Goal: Communication & Community: Answer question/provide support

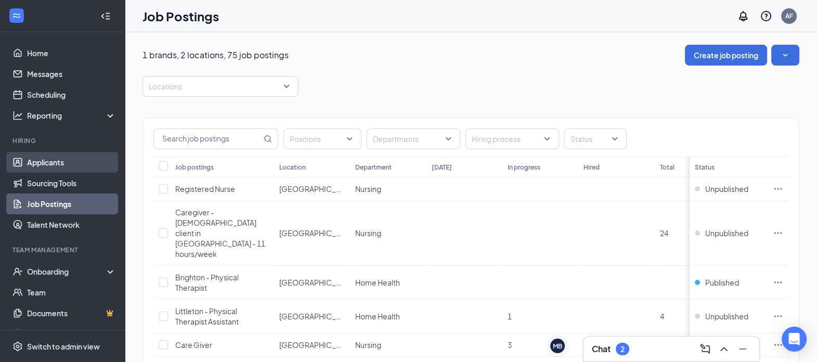
click at [47, 169] on link "Applicants" at bounding box center [71, 162] width 89 height 21
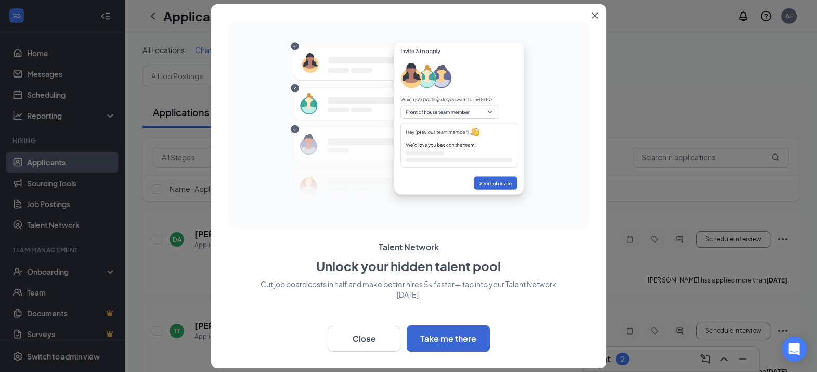
click at [592, 14] on icon "Close" at bounding box center [595, 15] width 6 height 6
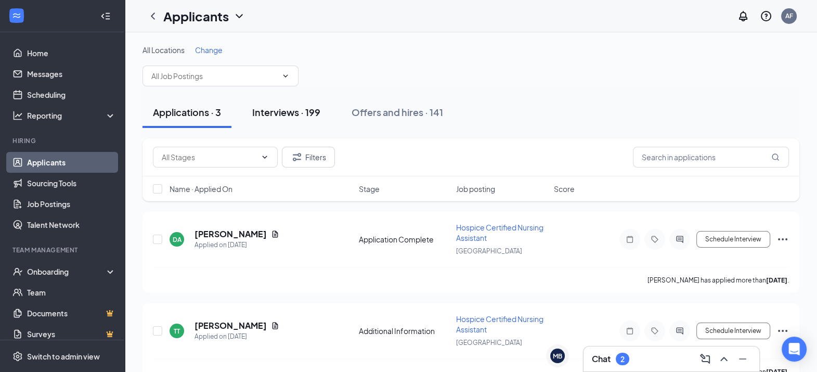
click at [308, 109] on div "Interviews · 199" at bounding box center [286, 112] width 68 height 13
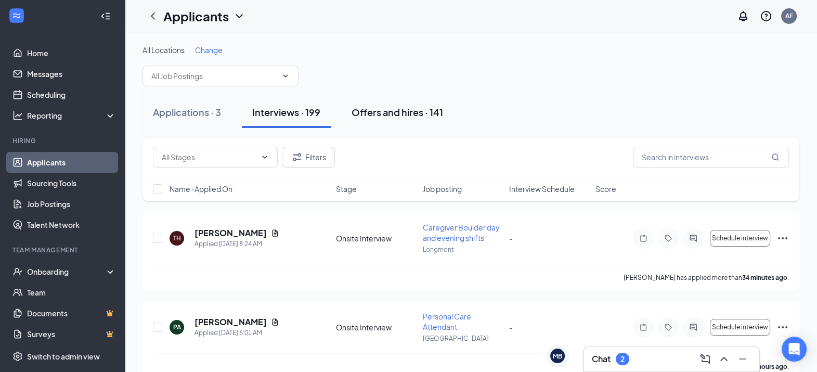
click at [400, 117] on div "Offers and hires · 141" at bounding box center [397, 112] width 92 height 13
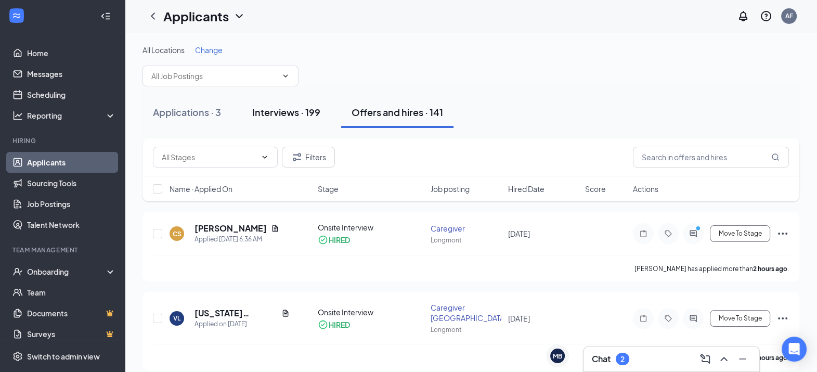
click at [267, 114] on div "Interviews · 199" at bounding box center [286, 112] width 68 height 13
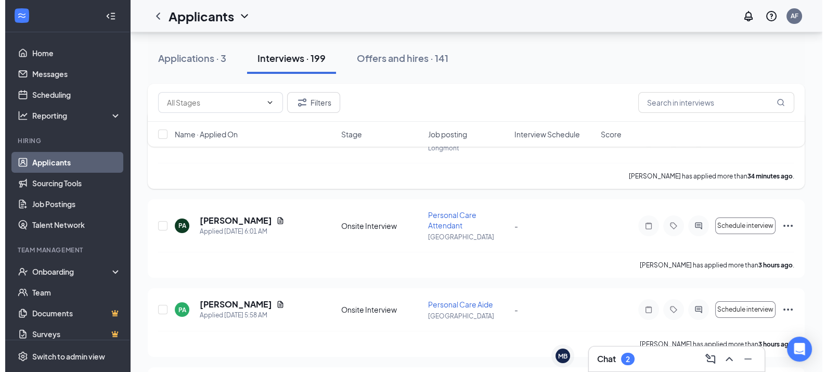
scroll to position [101, 0]
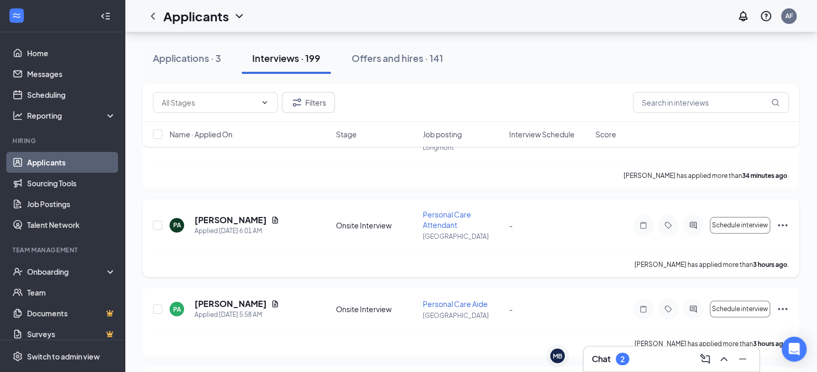
click at [690, 224] on icon "ActiveChat" at bounding box center [693, 225] width 12 height 8
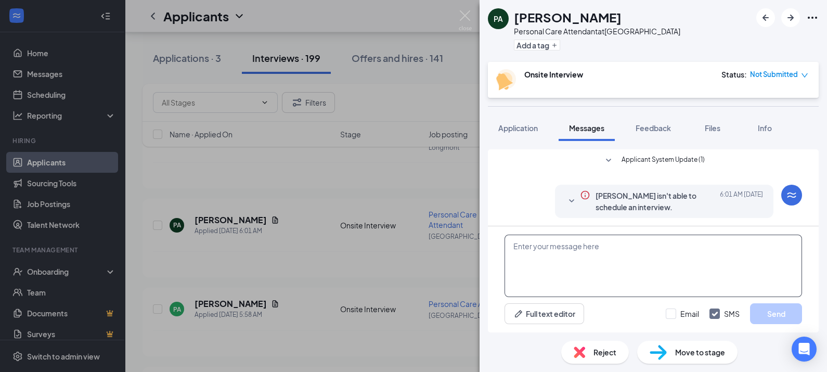
click at [651, 243] on textarea at bounding box center [652, 265] width 297 height 62
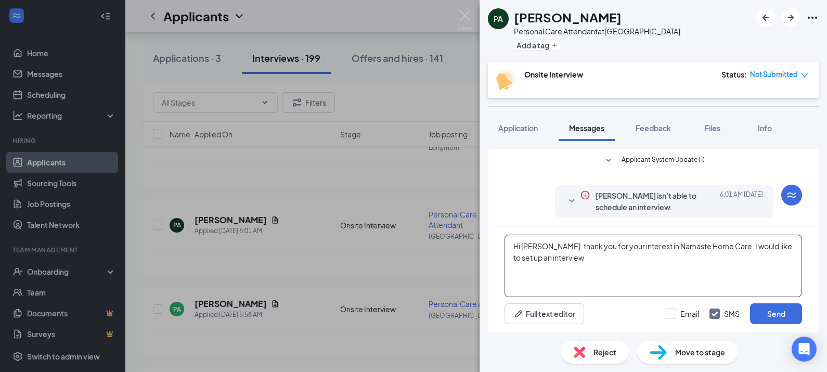
scroll to position [178, 0]
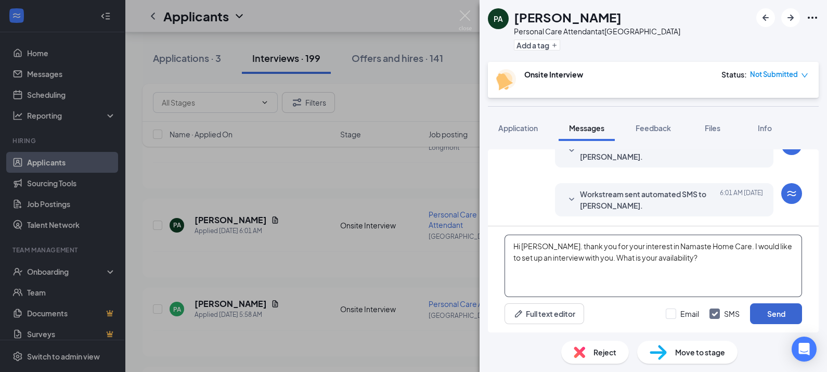
type textarea "Hi [PERSON_NAME]. thank you for your interest in Namaste Home Care. I would lik…"
click at [780, 312] on button "Send" at bounding box center [776, 313] width 52 height 21
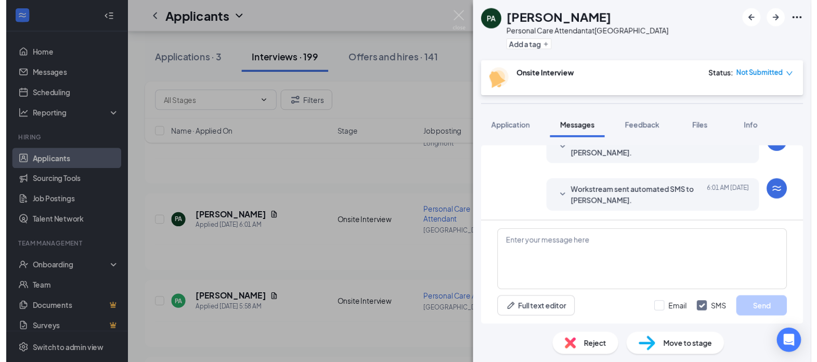
scroll to position [268, 0]
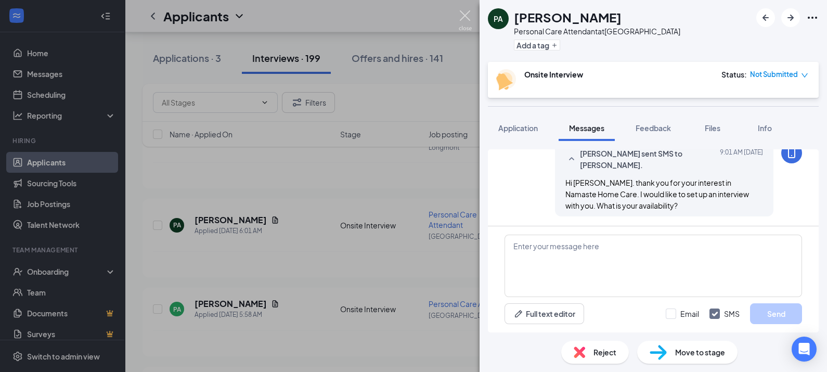
click at [464, 11] on img at bounding box center [465, 20] width 13 height 20
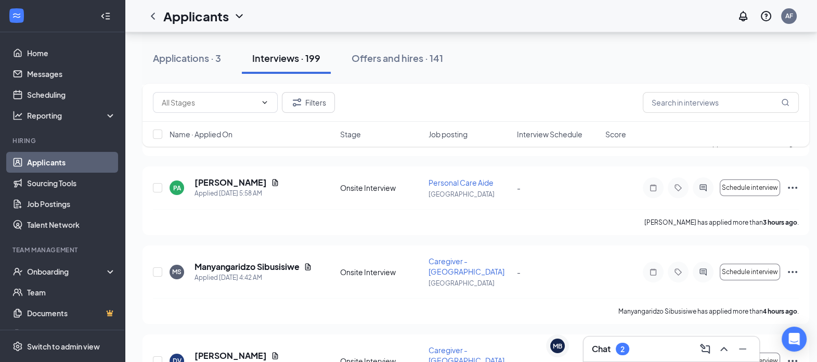
scroll to position [223, 0]
click at [271, 182] on icon "Document" at bounding box center [275, 182] width 8 height 8
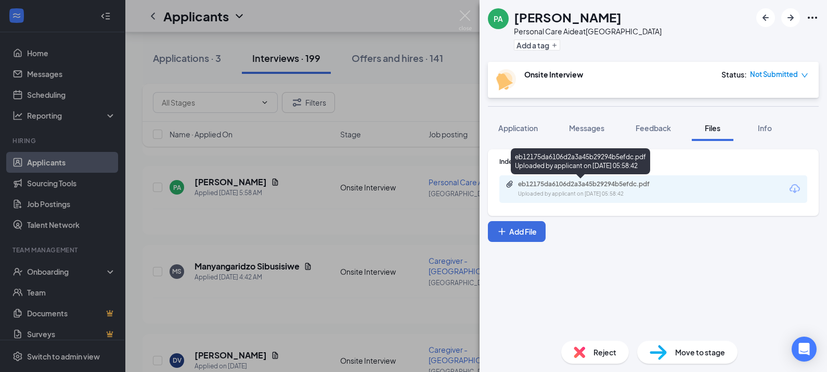
click at [590, 193] on div "Uploaded by applicant on [DATE] 05:58:42" at bounding box center [596, 194] width 156 height 8
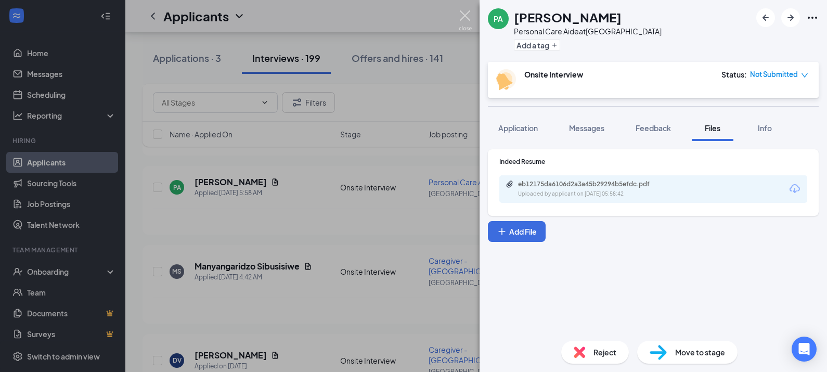
click at [465, 17] on img at bounding box center [465, 20] width 13 height 20
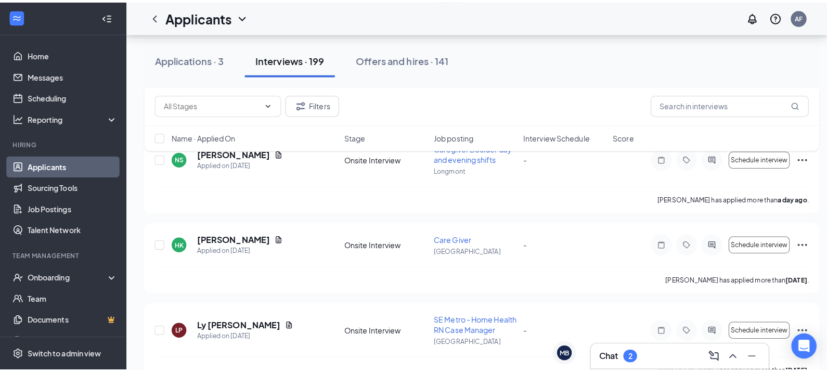
scroll to position [775, 0]
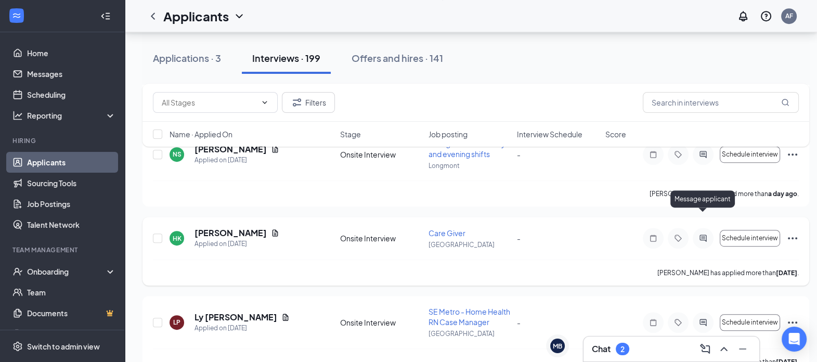
click at [702, 234] on icon "ActiveChat" at bounding box center [702, 237] width 7 height 7
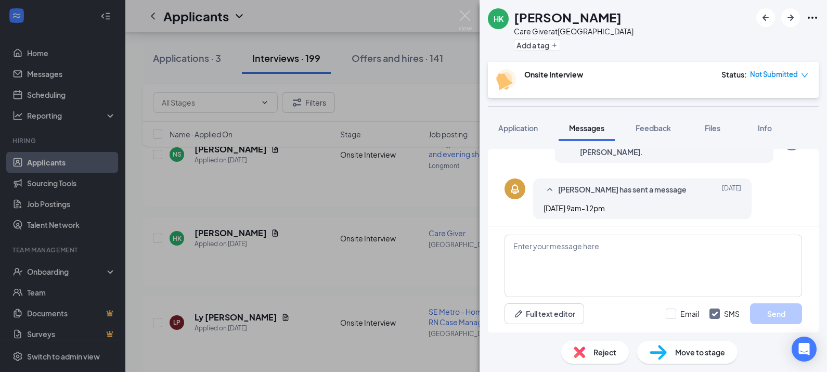
scroll to position [278, 0]
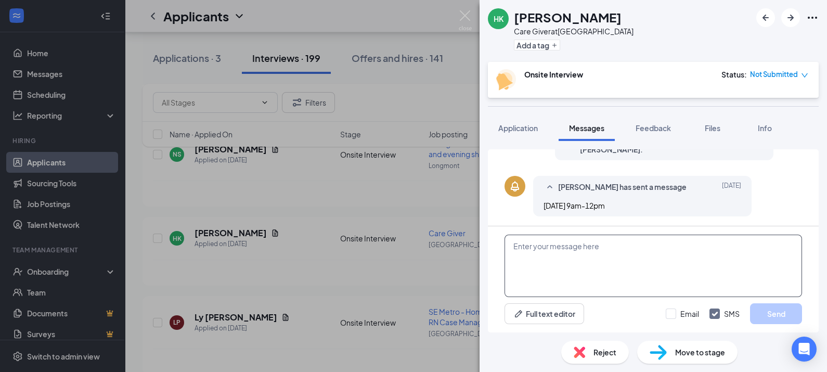
click at [610, 243] on textarea at bounding box center [652, 265] width 297 height 62
click at [610, 243] on textarea "Hi H" at bounding box center [652, 265] width 297 height 62
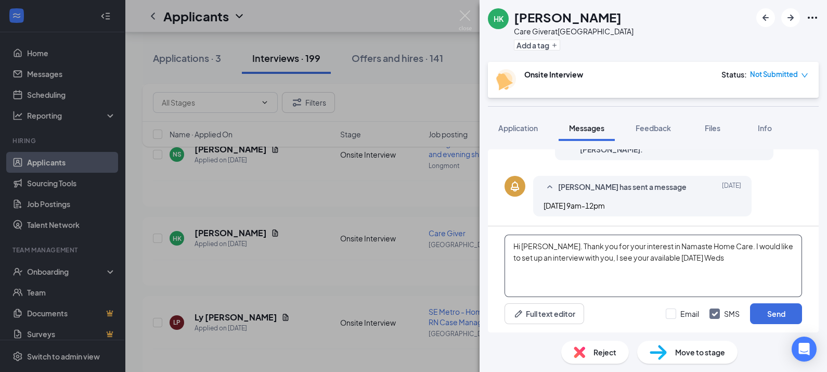
click at [714, 252] on textarea "Hi [PERSON_NAME]. Thank you for your interest in Namaste Home Care. I would lik…" at bounding box center [652, 265] width 297 height 62
click at [724, 272] on textarea "Hi [PERSON_NAME]. Thank you for your interest in Namaste Home Care. I would lik…" at bounding box center [652, 265] width 297 height 62
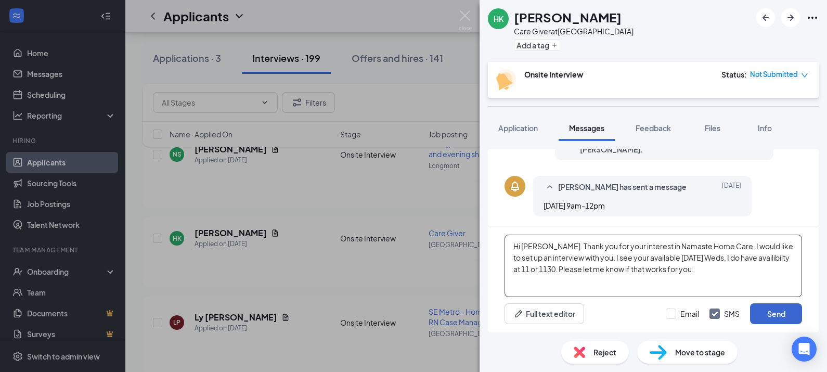
type textarea "Hi [PERSON_NAME]. Thank you for your interest in Namaste Home Care. I would lik…"
click at [788, 312] on button "Send" at bounding box center [776, 313] width 52 height 21
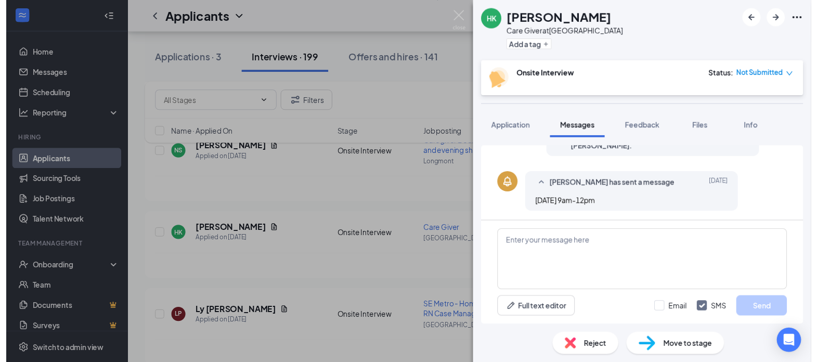
scroll to position [384, 0]
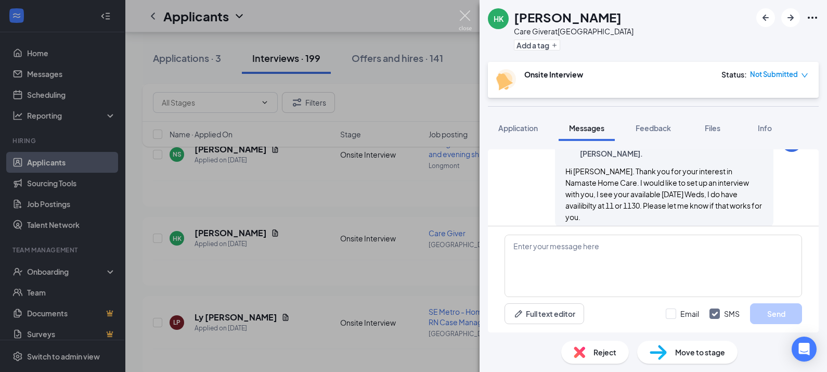
click at [469, 21] on img at bounding box center [465, 20] width 13 height 20
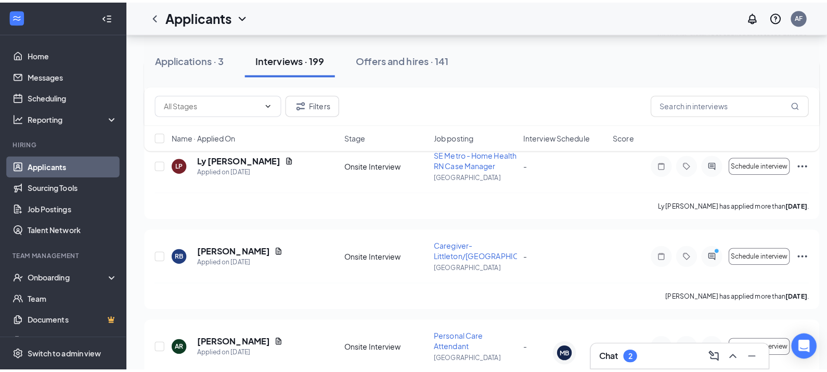
scroll to position [936, 0]
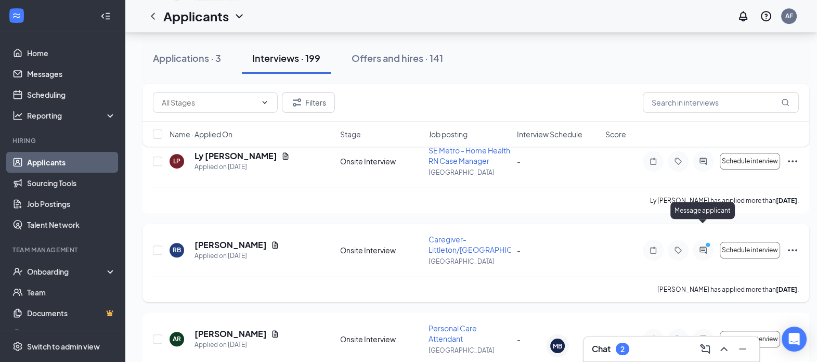
click at [709, 242] on circle "PrimaryDot" at bounding box center [707, 244] width 5 height 5
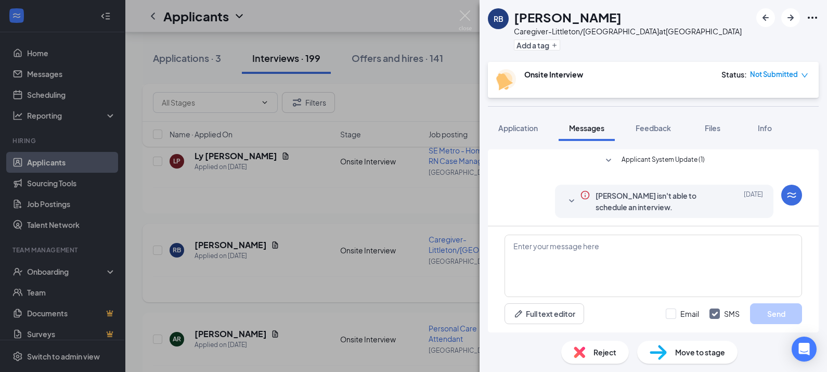
scroll to position [306, 0]
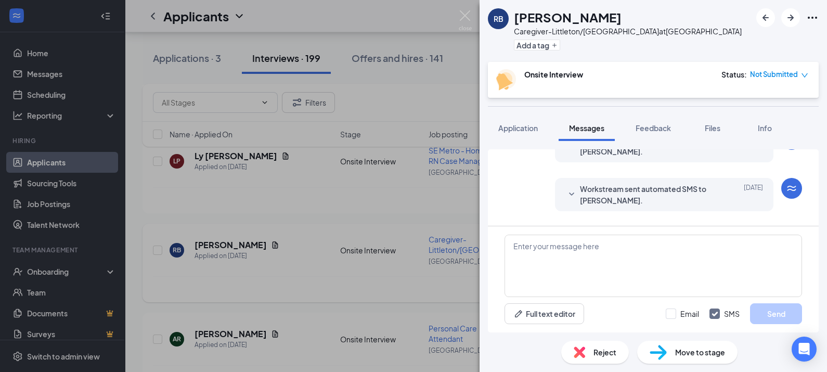
scroll to position [306, 0]
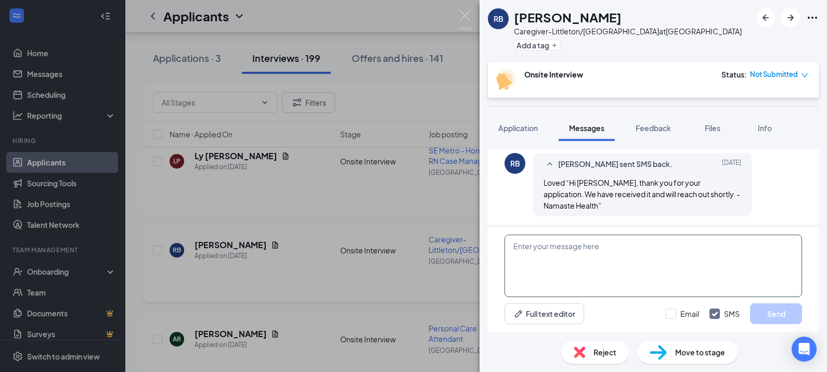
click at [620, 271] on textarea at bounding box center [652, 265] width 297 height 62
type textarea "I"
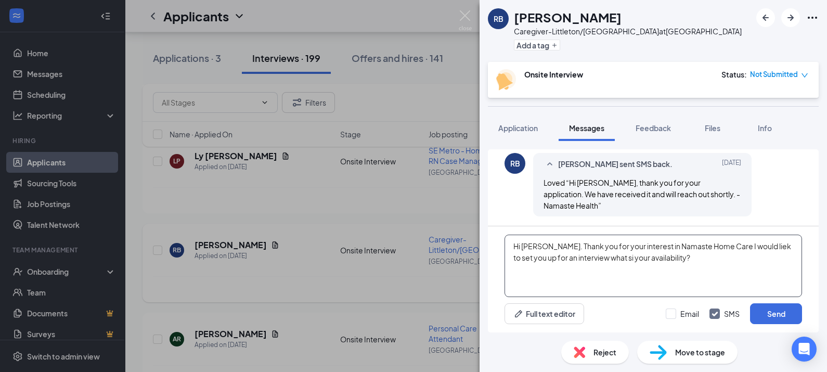
drag, startPoint x: 737, startPoint y: 246, endPoint x: 725, endPoint y: 290, distance: 45.3
click at [725, 290] on textarea "Hi [PERSON_NAME]. Thank you for your interest in Namaste Home Care I would liek…" at bounding box center [652, 265] width 297 height 62
type textarea "Hi [PERSON_NAME]. Thank you for your interest in Namaste Home Care I would like…"
click at [780, 312] on button "Send" at bounding box center [776, 313] width 52 height 21
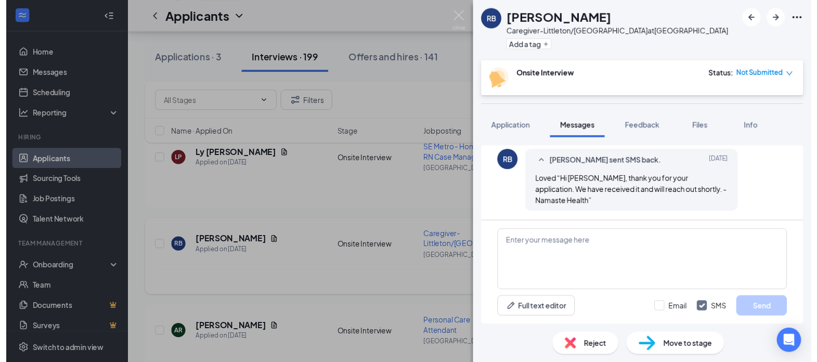
scroll to position [396, 0]
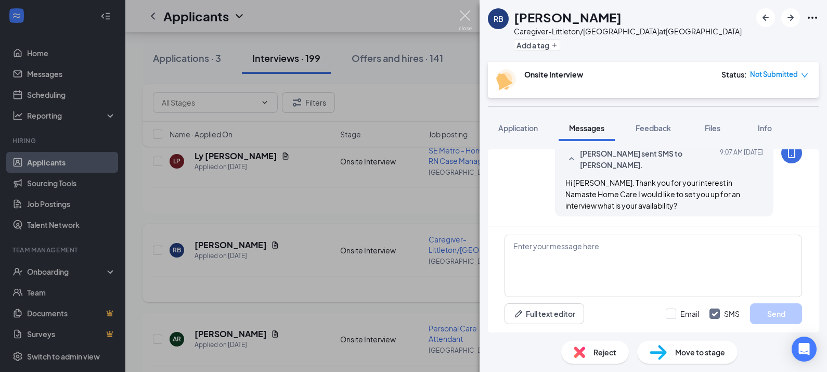
click at [460, 16] on img at bounding box center [465, 20] width 13 height 20
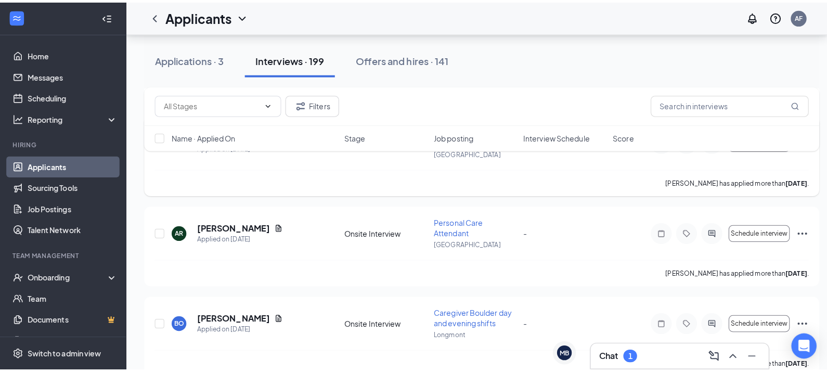
scroll to position [1050, 0]
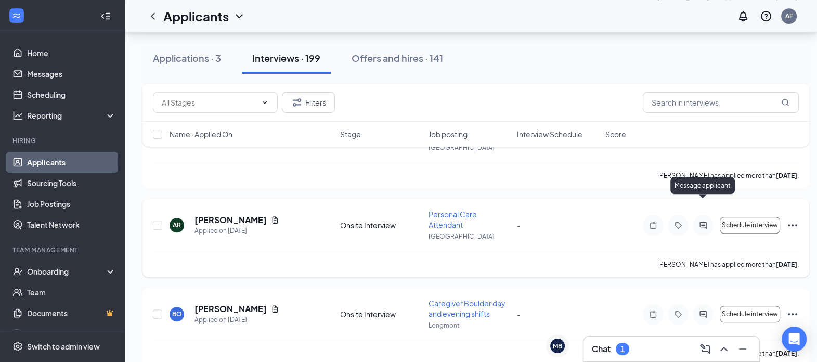
click at [699, 221] on icon "ActiveChat" at bounding box center [703, 225] width 12 height 8
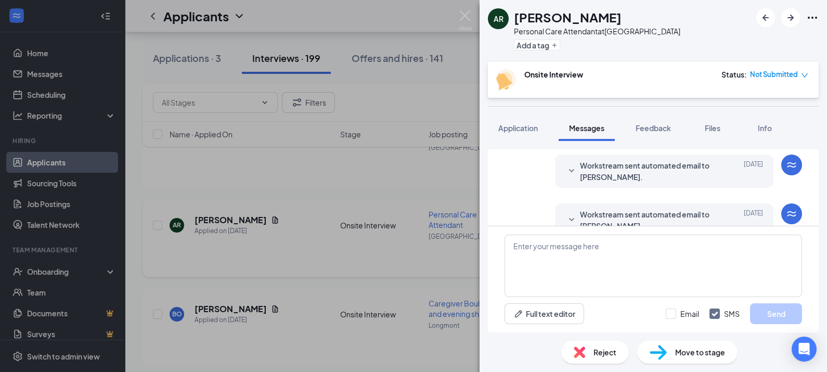
scroll to position [178, 0]
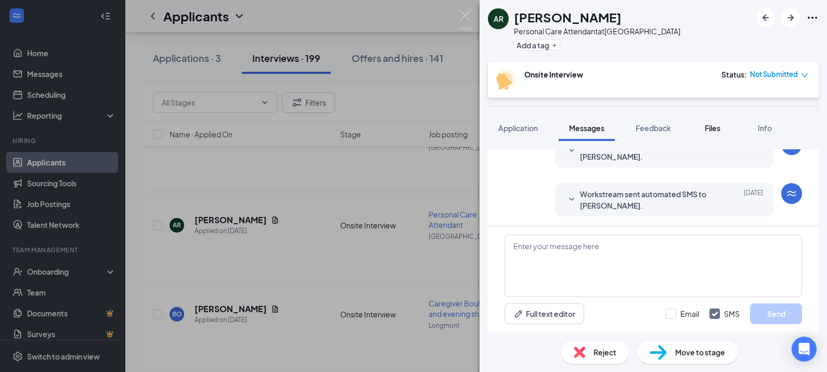
click at [715, 125] on span "Files" at bounding box center [712, 127] width 16 height 9
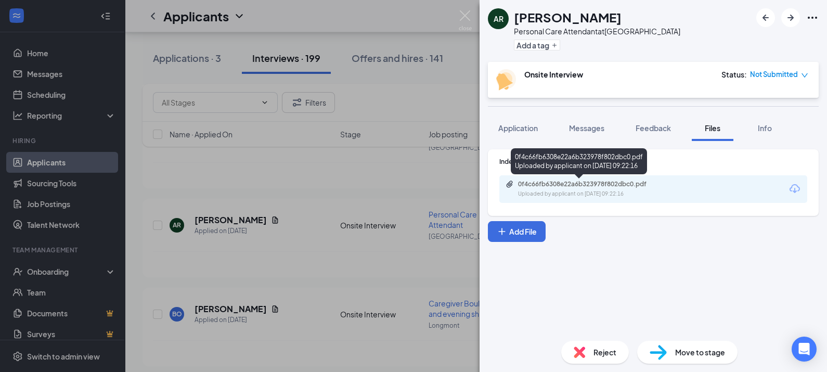
click at [604, 195] on div "Uploaded by applicant on [DATE] 09:22:16" at bounding box center [596, 194] width 156 height 8
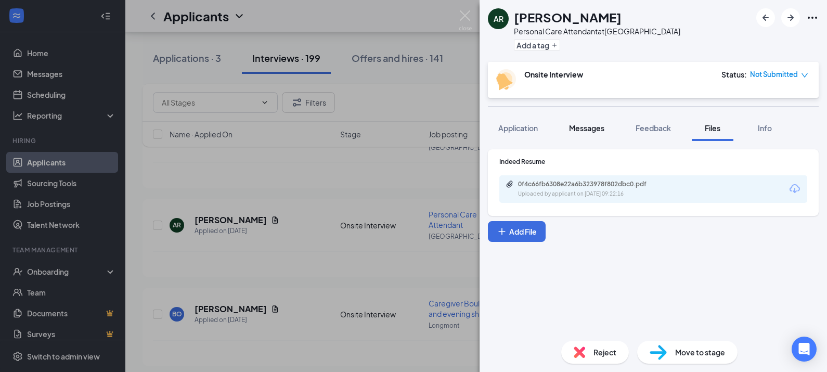
click at [580, 128] on span "Messages" at bounding box center [586, 127] width 35 height 9
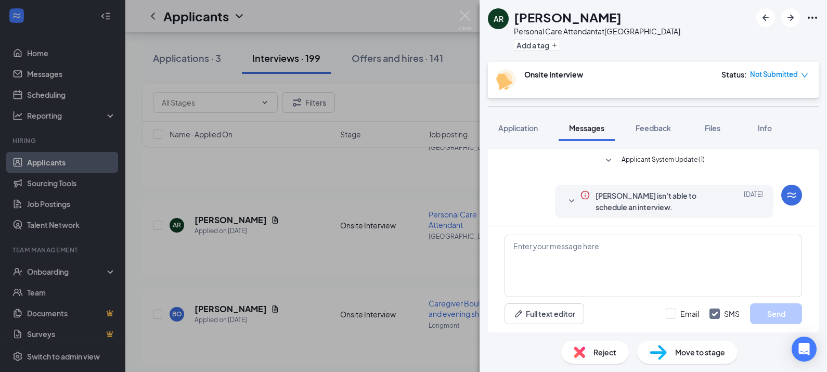
scroll to position [178, 0]
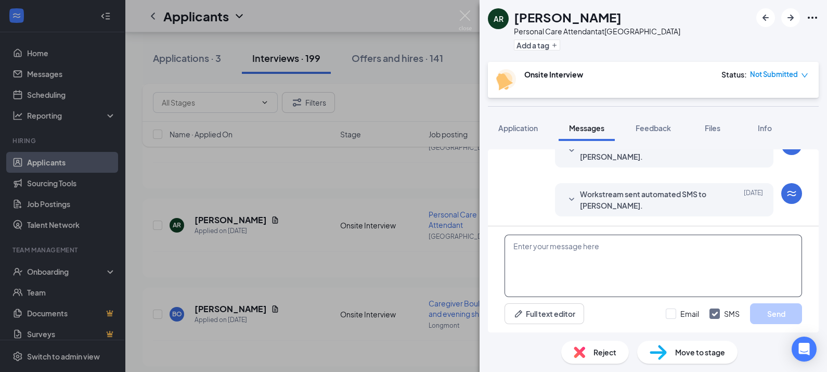
click at [553, 269] on textarea at bounding box center [652, 265] width 297 height 62
click at [626, 242] on textarea "Hi [PERSON_NAME], Thank you for you" at bounding box center [652, 265] width 297 height 62
click at [731, 247] on textarea "Hi [PERSON_NAME], Thank you for your interest in Namaste Home Care" at bounding box center [652, 265] width 297 height 62
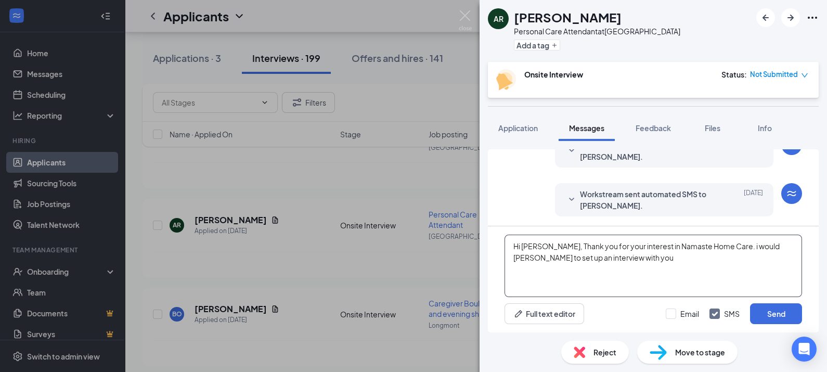
drag, startPoint x: 749, startPoint y: 244, endPoint x: 656, endPoint y: 266, distance: 95.5
click at [656, 266] on textarea "Hi [PERSON_NAME], Thank you for your interest in Namaste Home Care. i would [PE…" at bounding box center [652, 265] width 297 height 62
click at [722, 244] on textarea "Hi [PERSON_NAME], Thank you for your interest in Namaste Home Care. i would [PE…" at bounding box center [652, 265] width 297 height 62
drag, startPoint x: 756, startPoint y: 256, endPoint x: 719, endPoint y: 265, distance: 38.1
click at [719, 265] on textarea "Hi [PERSON_NAME], Thank you for your interest in Namaste Home Care. I would ike…" at bounding box center [652, 265] width 297 height 62
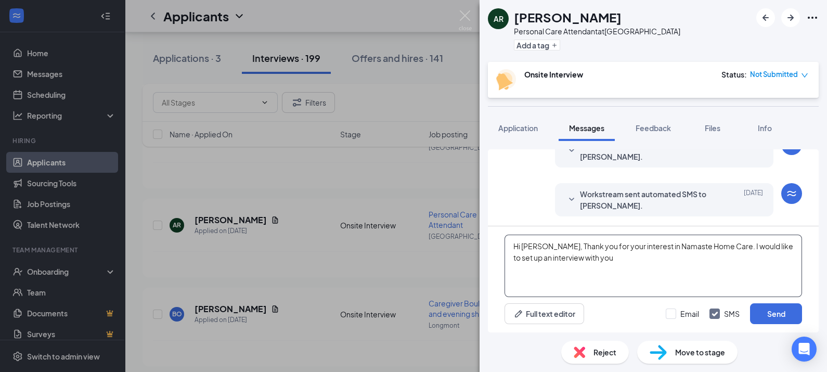
click at [655, 263] on textarea "Hi [PERSON_NAME], Thank you for your interest in Namaste Home Care. I would lik…" at bounding box center [652, 265] width 297 height 62
drag, startPoint x: 637, startPoint y: 255, endPoint x: 646, endPoint y: 257, distance: 8.6
click at [670, 259] on textarea "Hi [PERSON_NAME], Thank you for your interest in Namaste Home Care. I would lik…" at bounding box center [652, 265] width 297 height 62
click at [554, 273] on textarea "Hi [PERSON_NAME], Thank you for your interest in Namaste Home Care. I would lik…" at bounding box center [652, 265] width 297 height 62
click at [672, 255] on textarea "Hi [PERSON_NAME], Thank you for your interest in Namaste Home Care. I would lik…" at bounding box center [652, 265] width 297 height 62
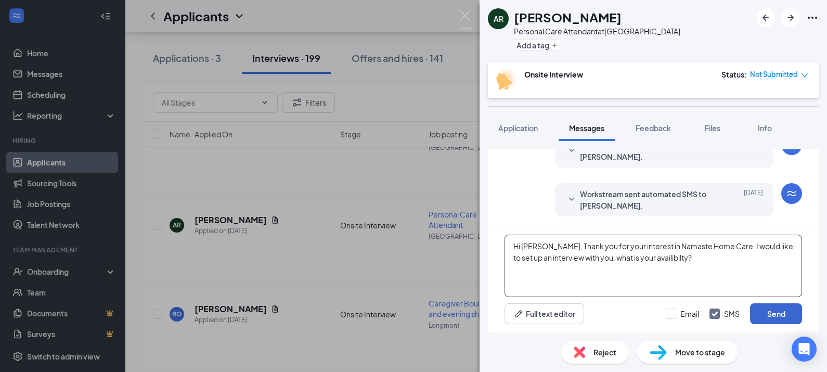
type textarea "Hi [PERSON_NAME], Thank you for your interest in Namaste Home Care. I would lik…"
click at [787, 309] on button "Send" at bounding box center [776, 313] width 52 height 21
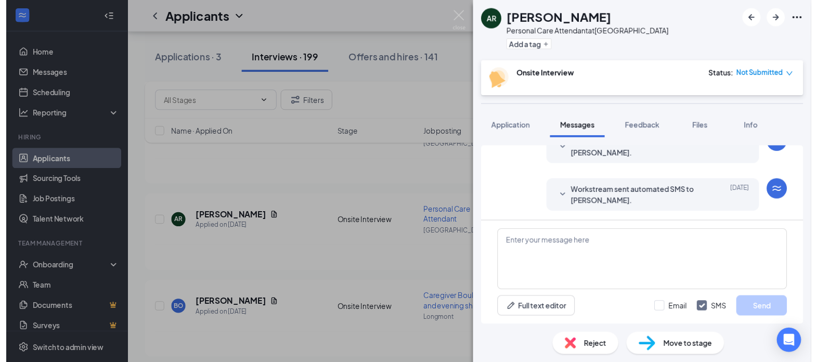
scroll to position [268, 0]
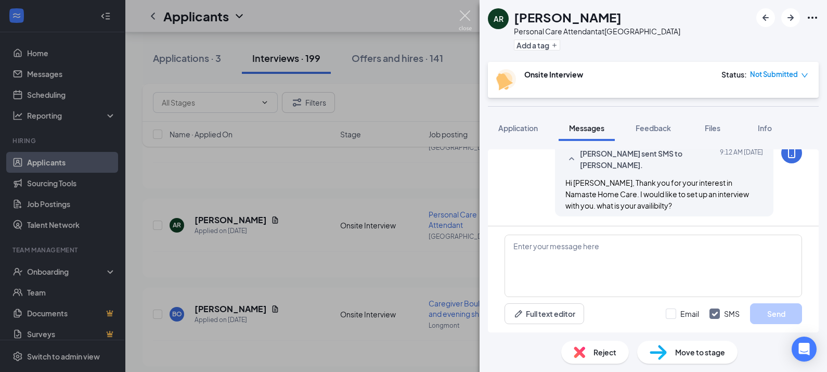
click at [461, 12] on img at bounding box center [465, 20] width 13 height 20
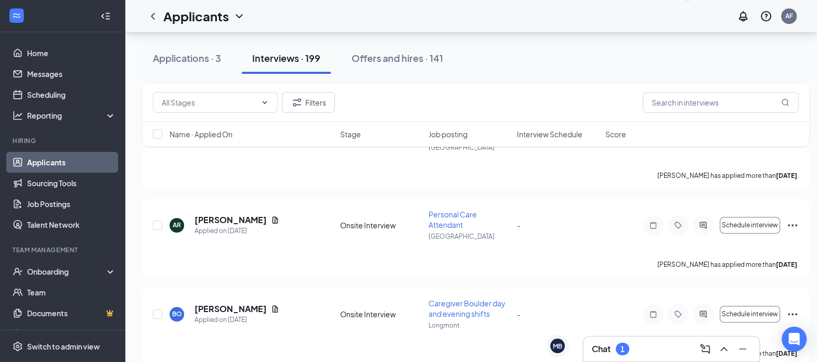
click at [611, 347] on div "Chat 1" at bounding box center [610, 349] width 37 height 12
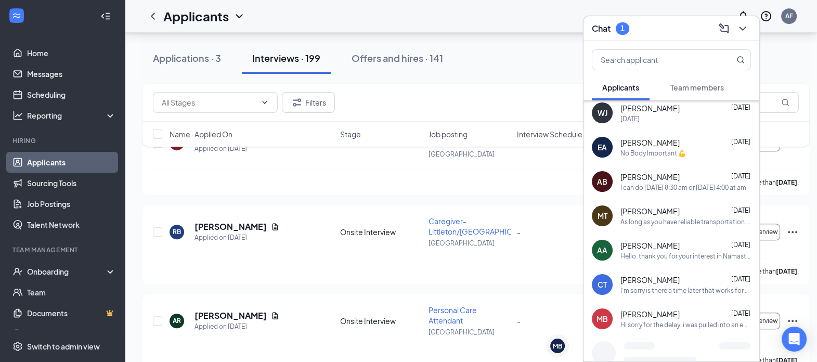
scroll to position [644, 0]
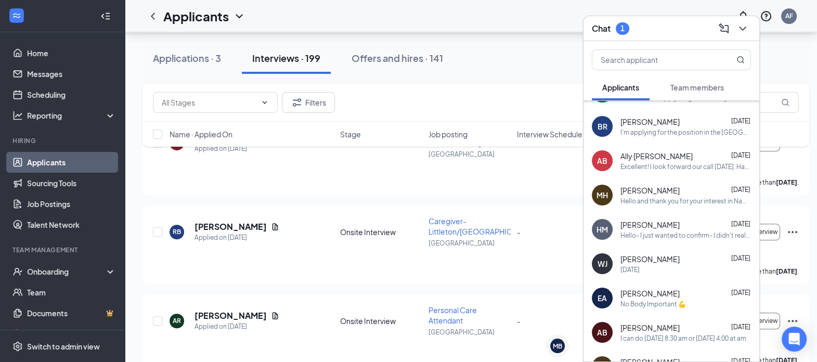
click at [691, 93] on button "Team members" at bounding box center [697, 87] width 74 height 26
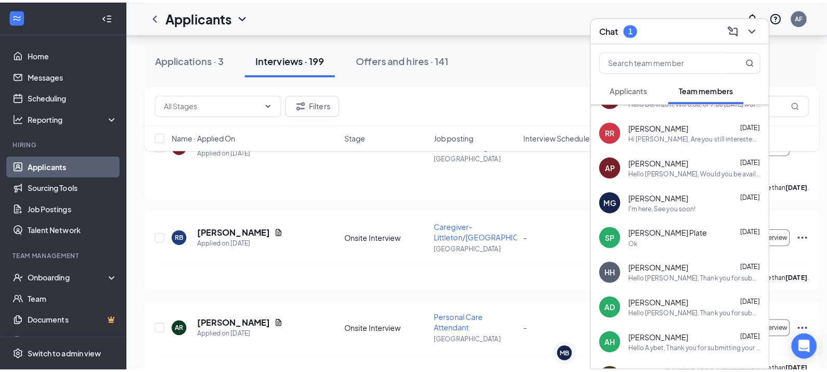
scroll to position [0, 0]
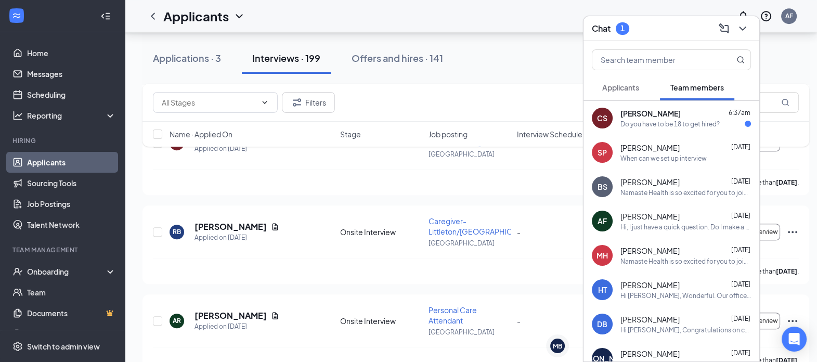
click at [624, 87] on span "Applicants" at bounding box center [620, 87] width 37 height 9
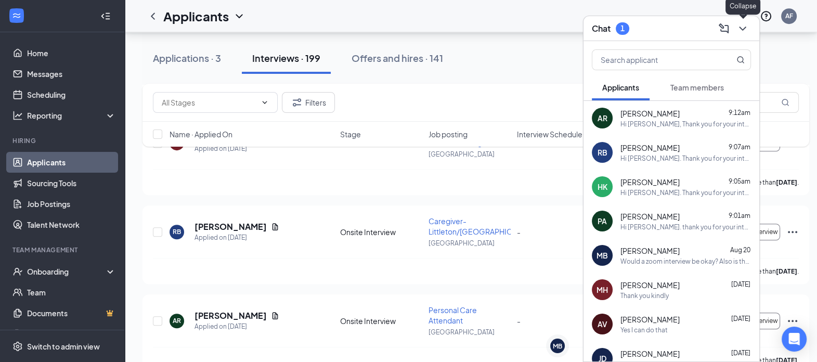
click at [740, 27] on icon "ChevronDown" at bounding box center [742, 29] width 7 height 4
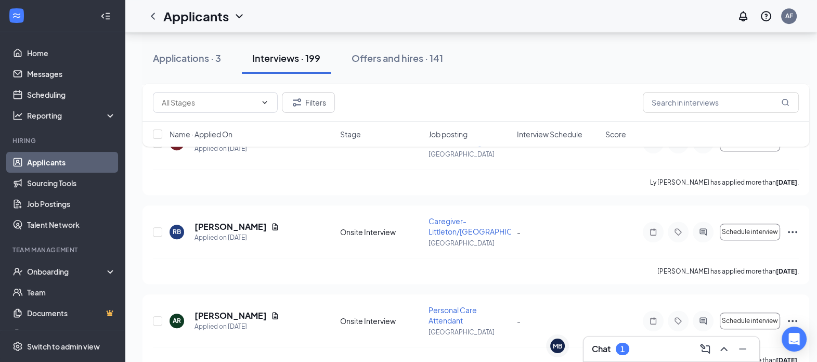
click at [699, 221] on div at bounding box center [703, 231] width 21 height 21
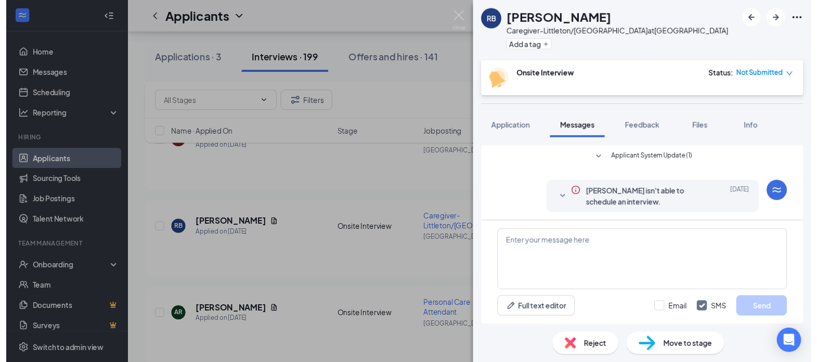
scroll to position [396, 0]
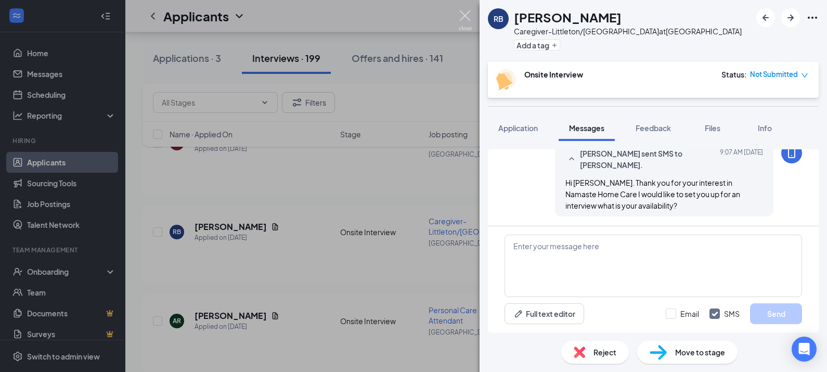
click at [459, 18] on img at bounding box center [465, 20] width 13 height 20
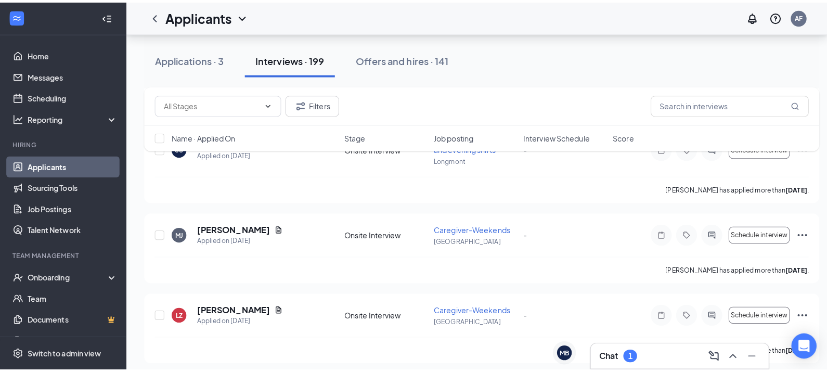
scroll to position [1312, 0]
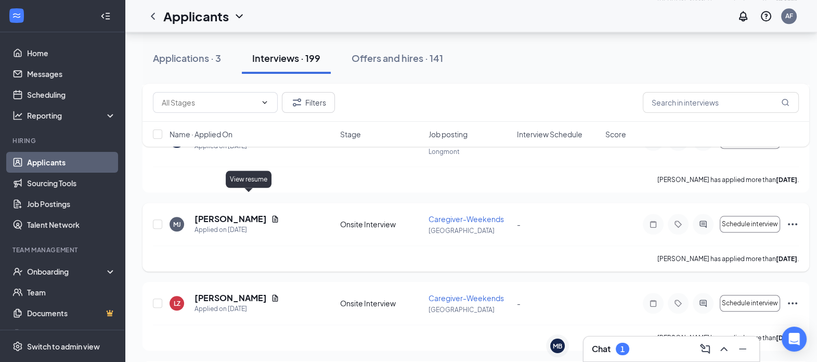
click at [272, 215] on icon "Document" at bounding box center [275, 218] width 6 height 7
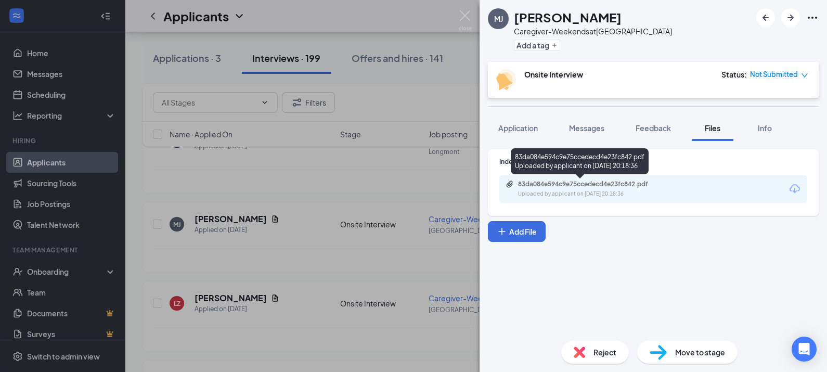
click at [563, 187] on div "83da084e594c9e75ccedecd4e23fc842.pdf" at bounding box center [591, 184] width 146 height 8
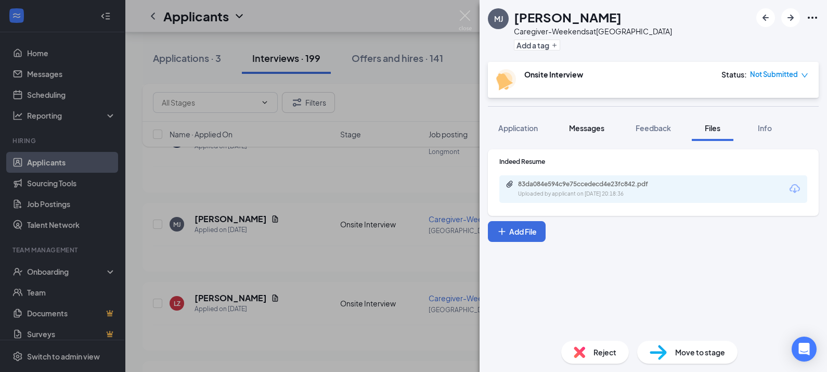
click at [601, 126] on span "Messages" at bounding box center [586, 127] width 35 height 9
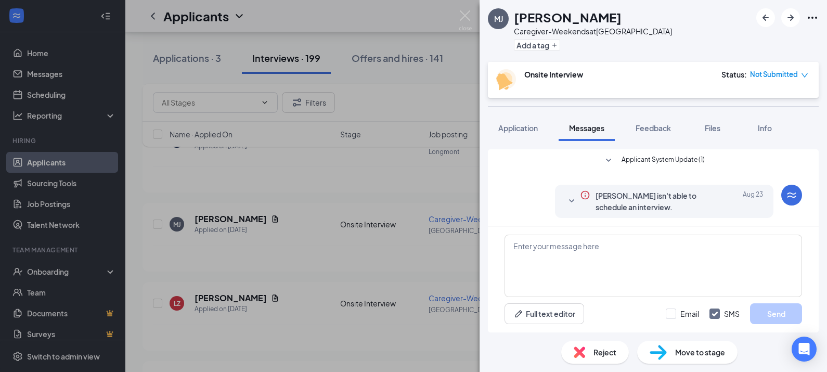
scroll to position [283, 0]
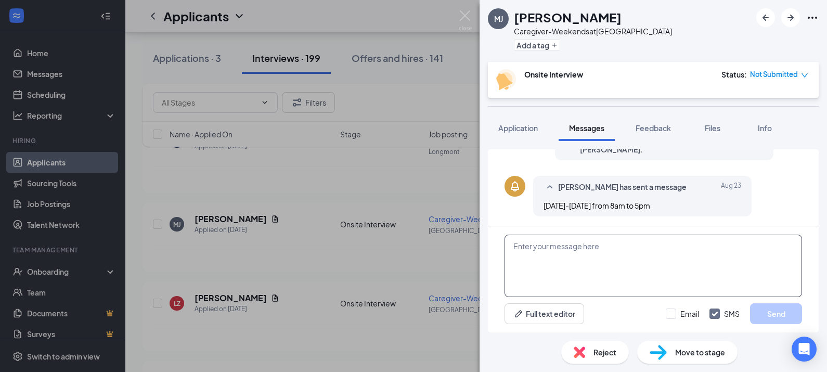
click at [577, 269] on textarea at bounding box center [652, 265] width 297 height 62
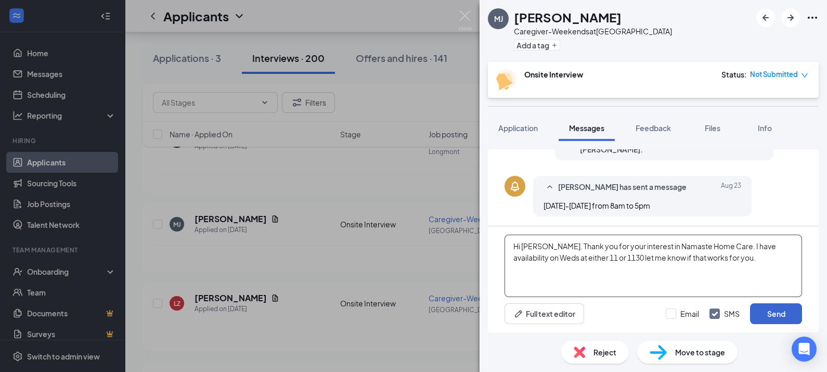
type textarea "Hi [PERSON_NAME]. Thank you for your interest in Namaste Home Care. I have avai…"
click at [775, 313] on button "Send" at bounding box center [776, 313] width 52 height 21
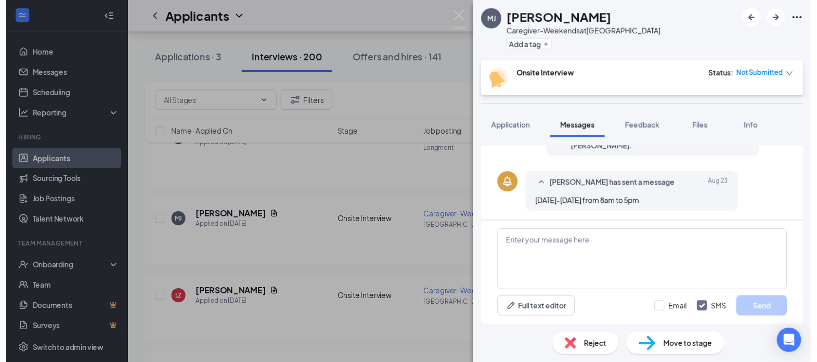
scroll to position [373, 0]
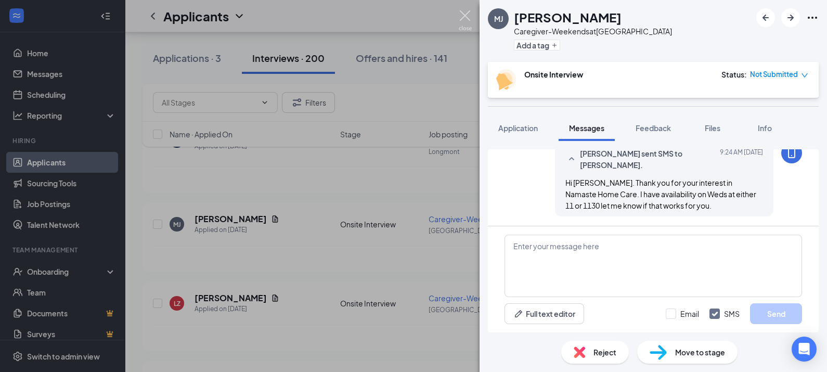
click at [459, 14] on img at bounding box center [465, 20] width 13 height 20
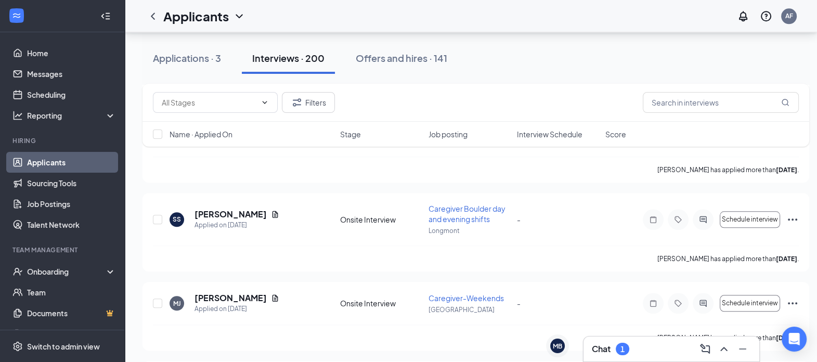
scroll to position [1302, 0]
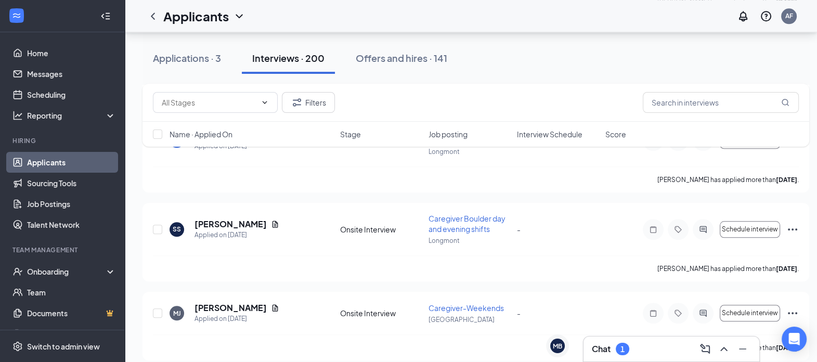
click at [627, 353] on div "1" at bounding box center [623, 349] width 14 height 12
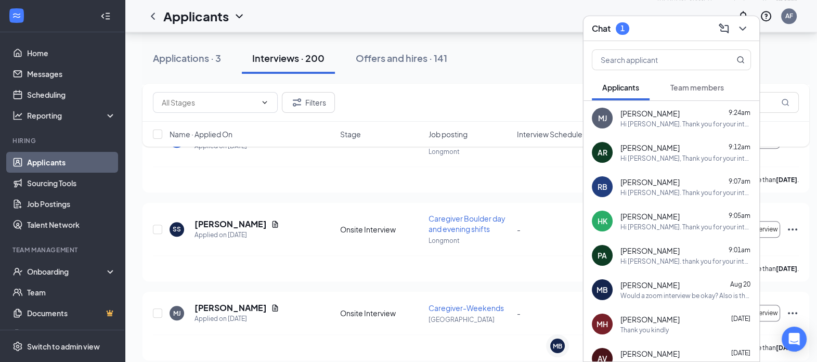
click at [694, 88] on span "Team members" at bounding box center [697, 87] width 54 height 9
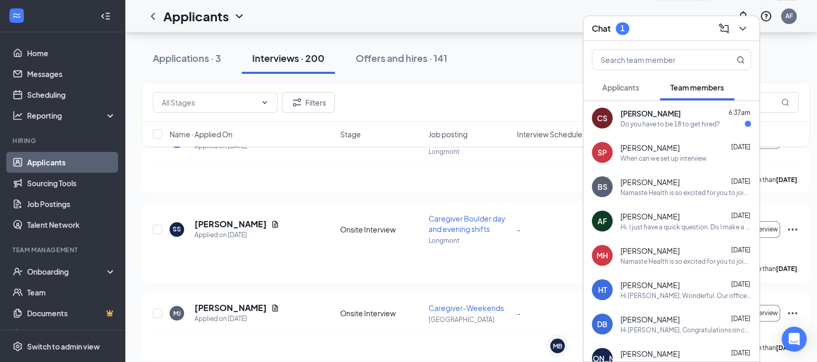
click at [663, 114] on span "[PERSON_NAME]" at bounding box center [650, 113] width 60 height 10
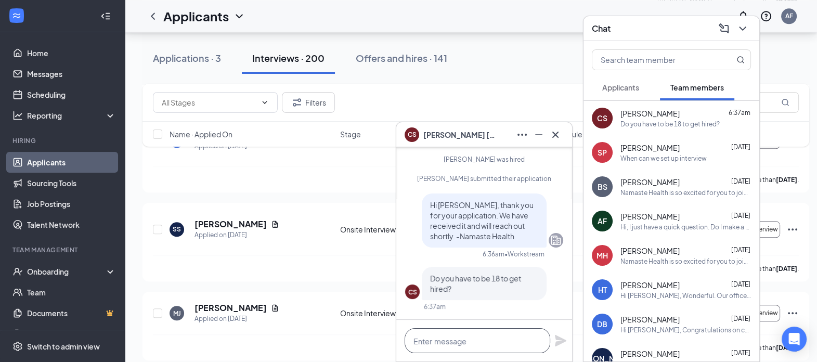
click at [455, 338] on textarea at bounding box center [477, 340] width 146 height 25
type textarea "you do have to be 18"
click at [559, 341] on icon "Plane" at bounding box center [560, 340] width 12 height 12
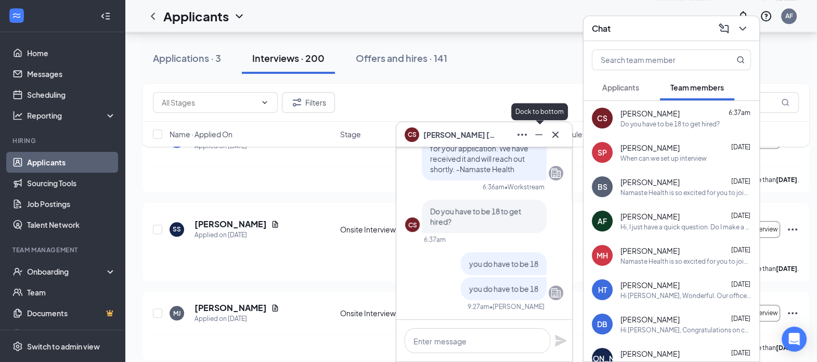
click at [538, 136] on icon "Minimize" at bounding box center [538, 134] width 12 height 12
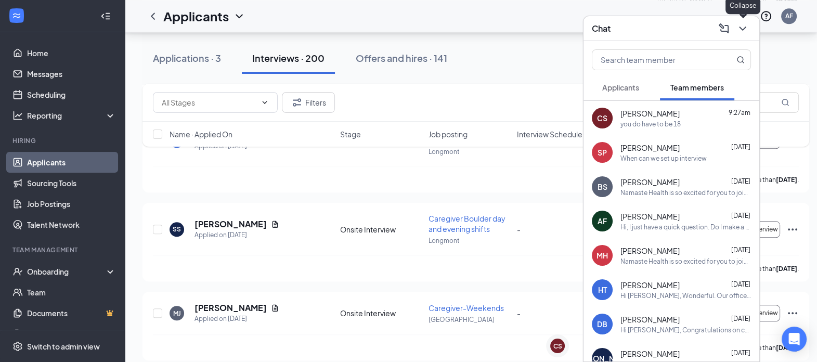
click at [743, 29] on icon "ChevronDown" at bounding box center [742, 28] width 12 height 12
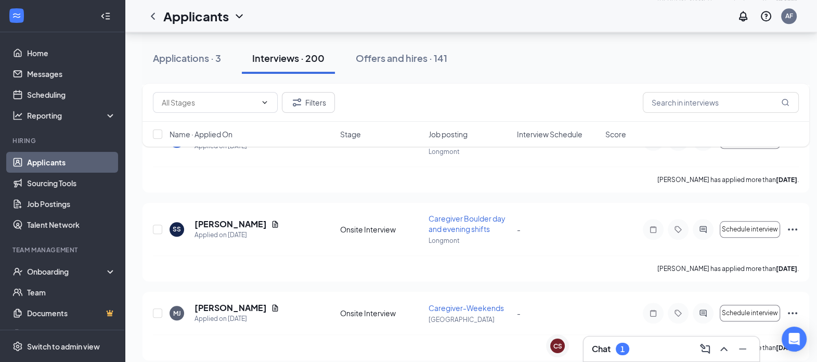
click at [613, 342] on div "Chat 1" at bounding box center [671, 349] width 159 height 17
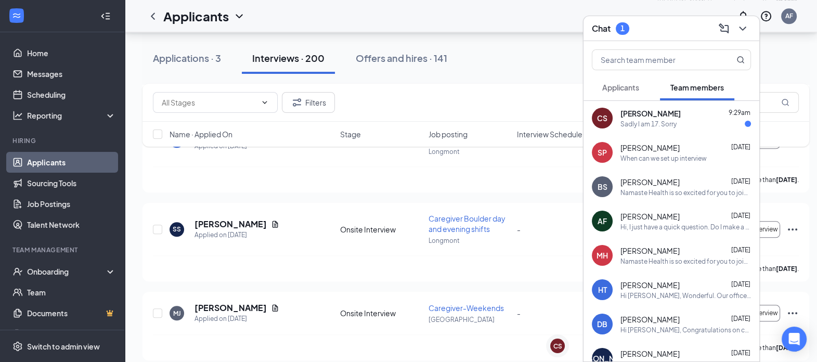
click at [649, 120] on div "Sadly I am 17. Sorry" at bounding box center [648, 124] width 56 height 9
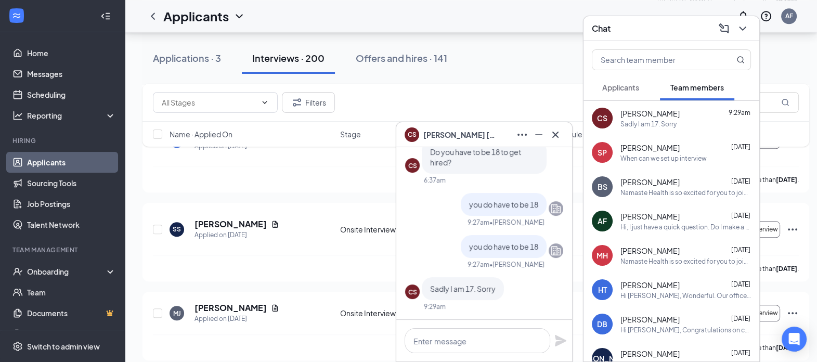
click at [651, 148] on span "[PERSON_NAME]" at bounding box center [649, 147] width 59 height 10
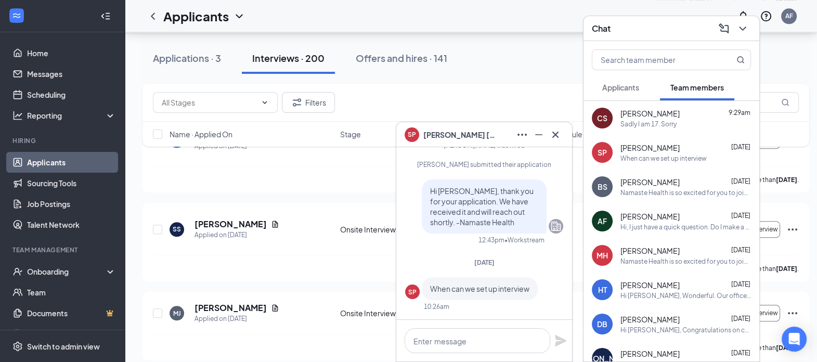
click at [633, 87] on span "Applicants" at bounding box center [620, 87] width 37 height 9
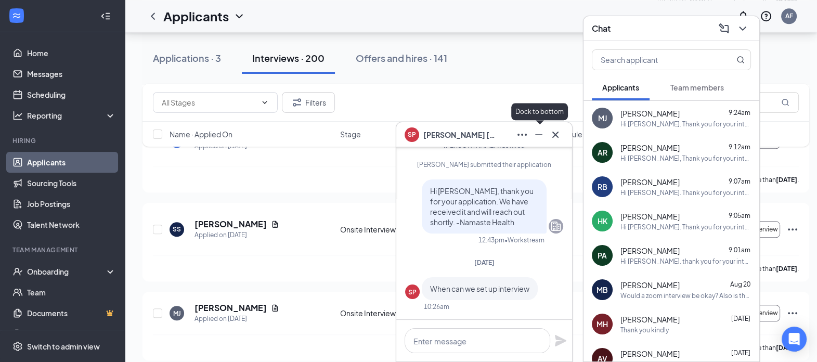
click at [533, 132] on icon "Minimize" at bounding box center [538, 134] width 12 height 12
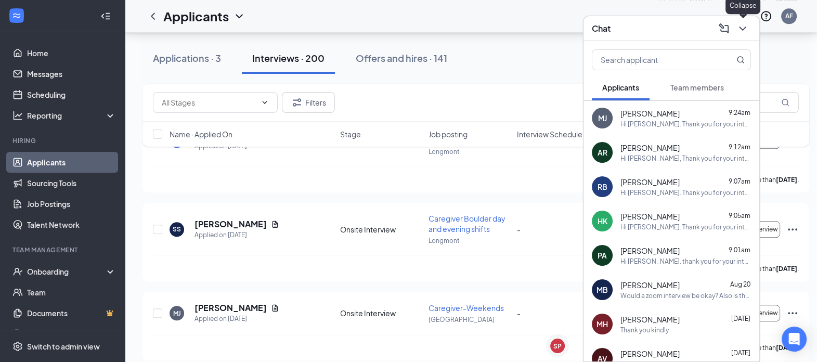
click at [742, 31] on icon "ChevronDown" at bounding box center [742, 28] width 12 height 12
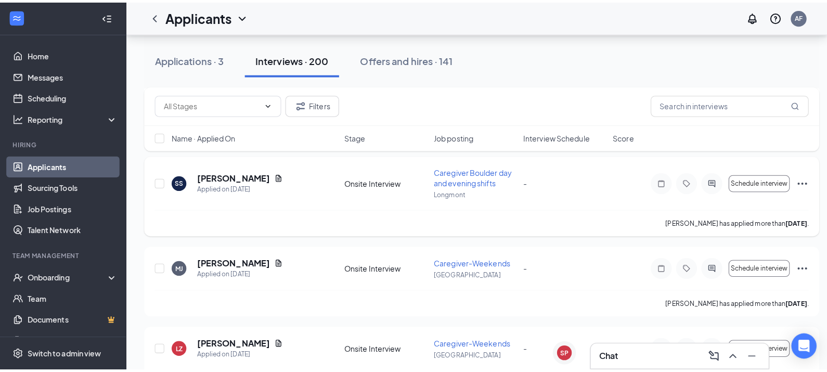
scroll to position [1357, 0]
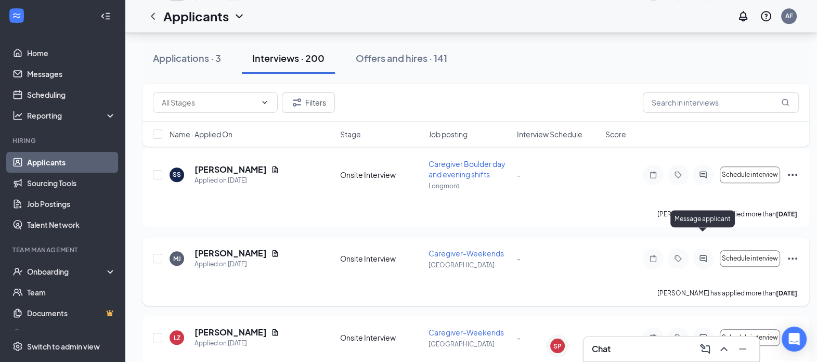
click at [701, 254] on icon "ActiveChat" at bounding box center [703, 258] width 12 height 8
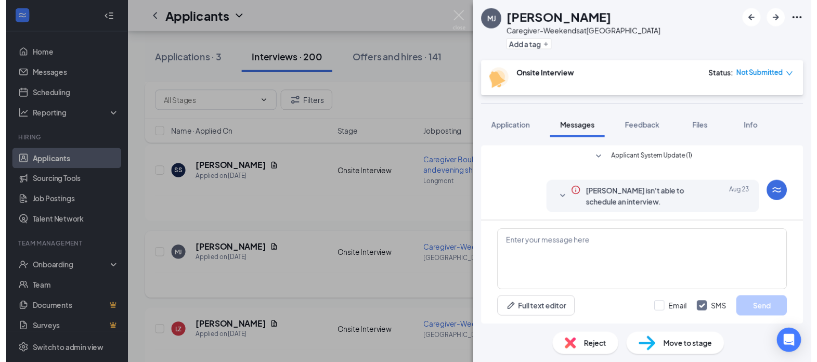
scroll to position [373, 0]
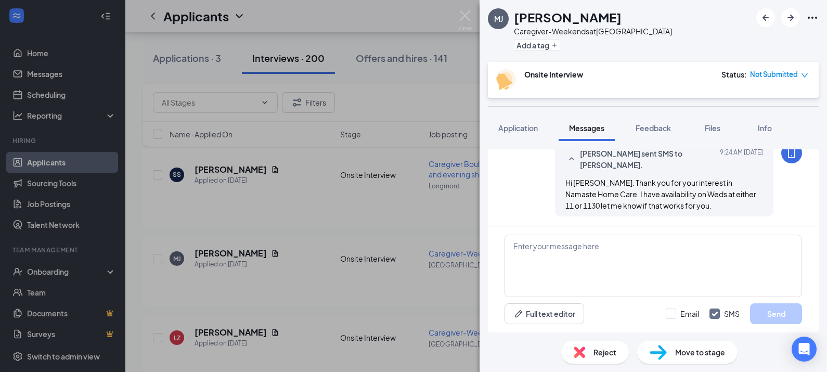
click at [463, 9] on div "[PERSON_NAME] [PERSON_NAME] Caregiver-Weekends at [GEOGRAPHIC_DATA] Add a tag O…" at bounding box center [413, 186] width 827 height 372
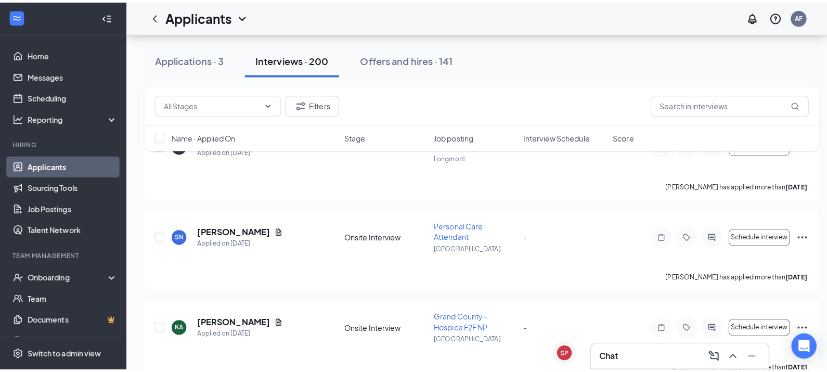
scroll to position [2322, 0]
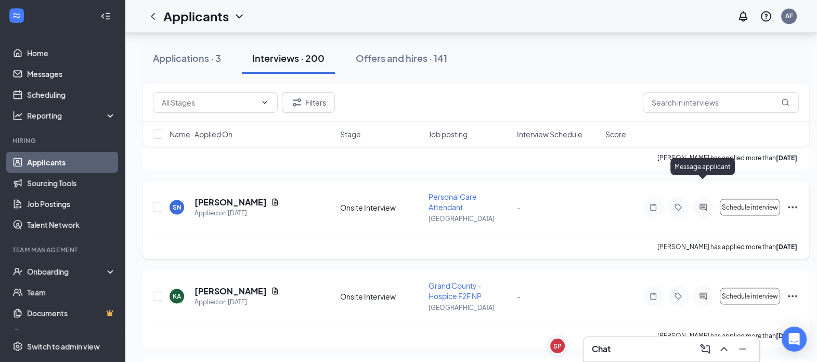
click at [702, 203] on icon "ActiveChat" at bounding box center [702, 206] width 7 height 7
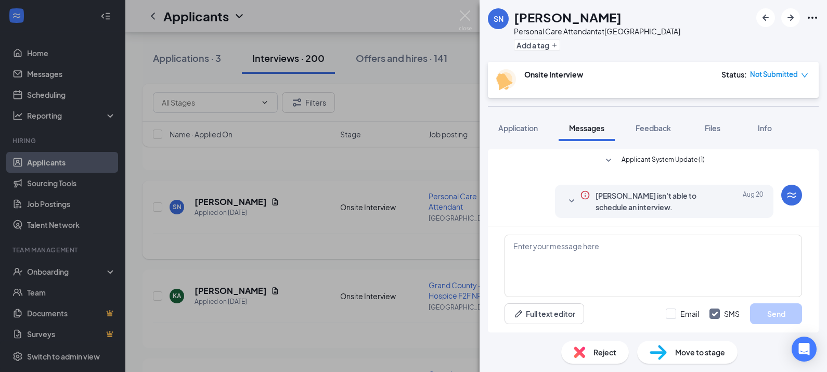
scroll to position [246, 0]
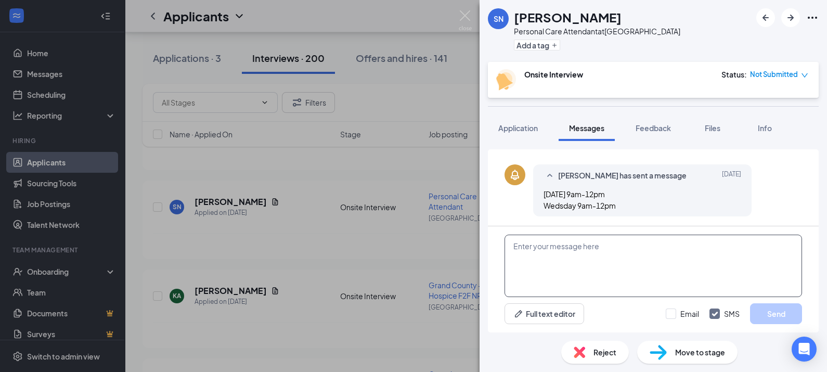
click at [579, 270] on textarea at bounding box center [652, 265] width 297 height 62
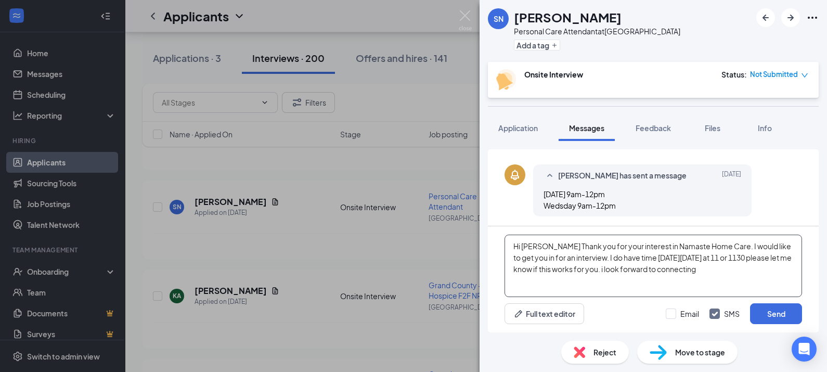
click at [604, 267] on textarea "Hi [PERSON_NAME] Thank you for your interest in Namaste Home Care. I would like…" at bounding box center [652, 265] width 297 height 62
click at [704, 272] on textarea "Hi [PERSON_NAME] Thank you for your interest in Namaste Home Care. I would like…" at bounding box center [652, 265] width 297 height 62
type textarea "Hi [PERSON_NAME] Thank you for your interest in Namaste Home Care. I would like…"
click at [773, 310] on button "Send" at bounding box center [776, 313] width 52 height 21
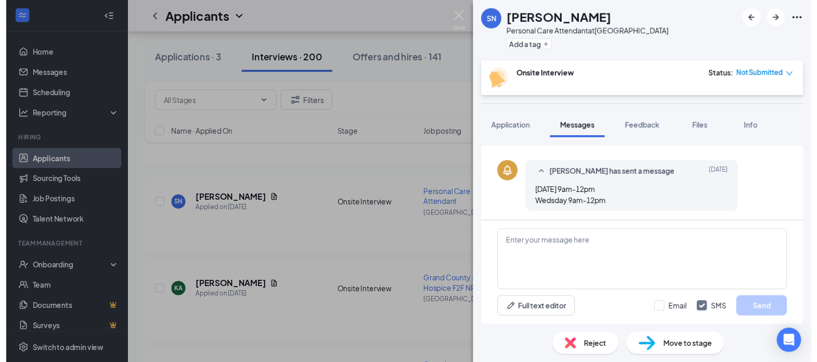
scroll to position [358, 0]
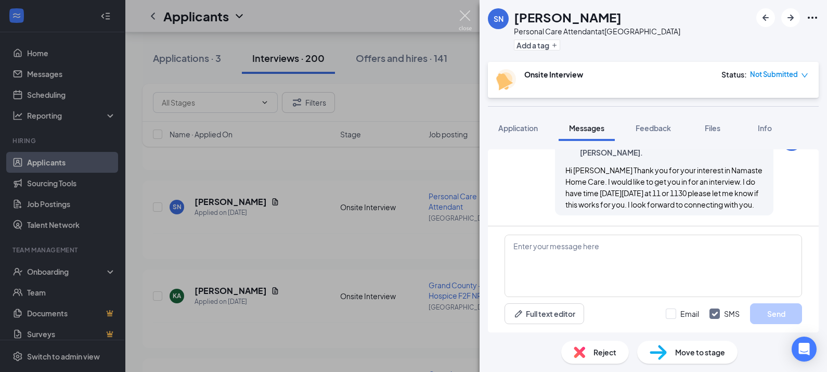
click at [465, 10] on img at bounding box center [465, 20] width 13 height 20
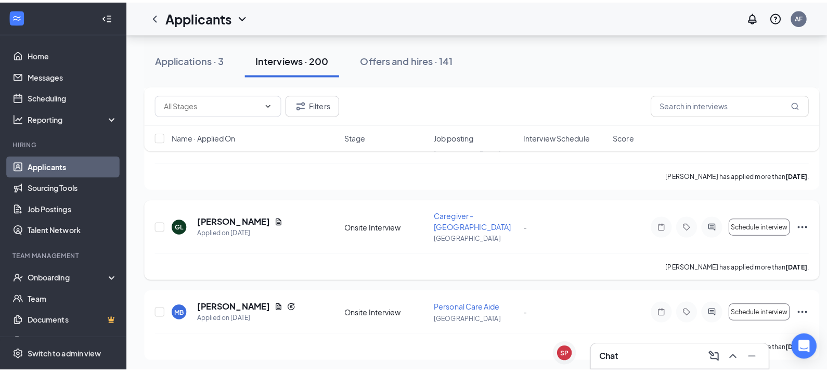
scroll to position [2490, 0]
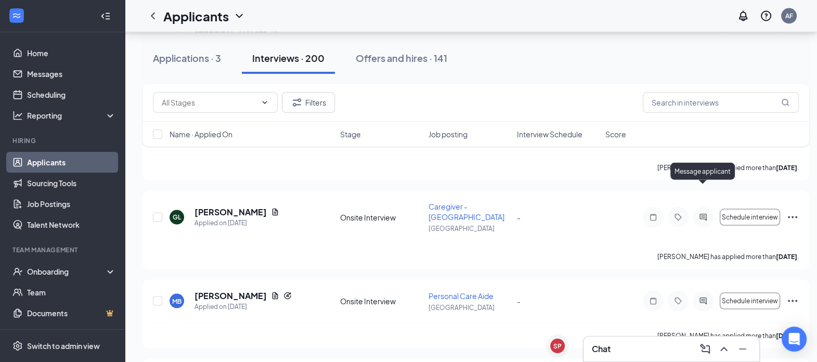
click at [701, 182] on div "Message applicant" at bounding box center [702, 173] width 64 height 21
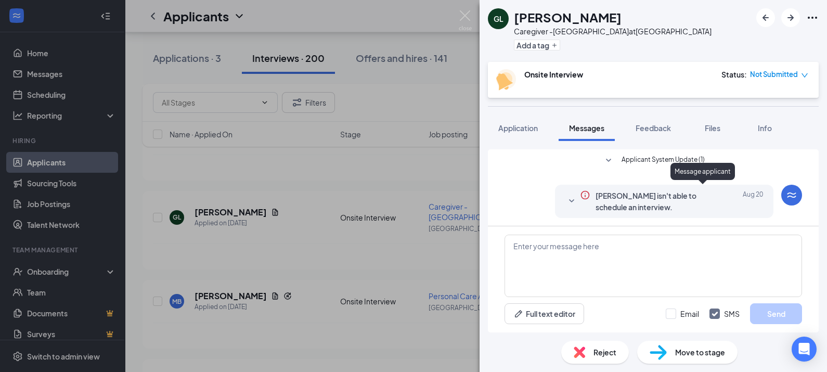
scroll to position [227, 0]
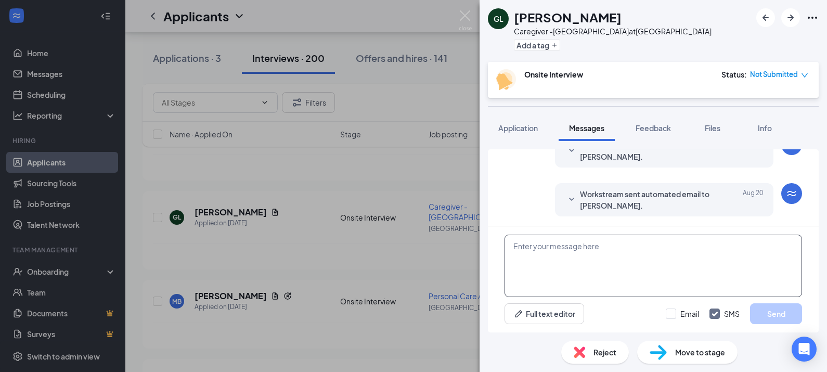
click at [595, 280] on textarea at bounding box center [652, 265] width 297 height 62
click at [728, 248] on textarea "Hi [PERSON_NAME]. thank you for your interest in Namaste Home Care" at bounding box center [652, 265] width 297 height 62
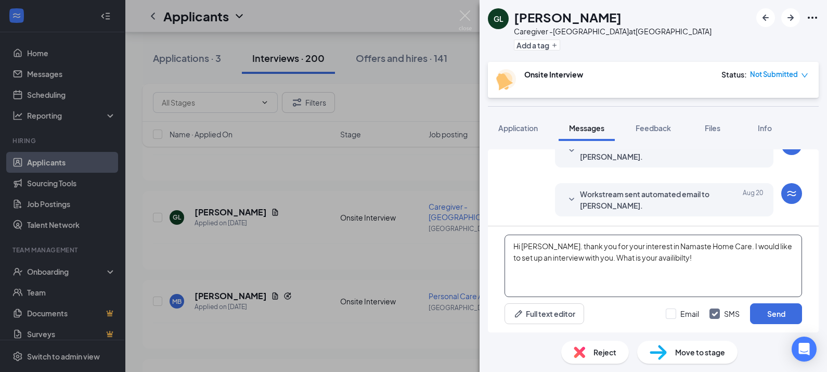
drag, startPoint x: 655, startPoint y: 256, endPoint x: 667, endPoint y: 265, distance: 14.9
type textarea "Hi [PERSON_NAME]. thank you for your interest in Namaste Home Care. I would lik…"
click at [774, 315] on button "Send" at bounding box center [776, 313] width 52 height 21
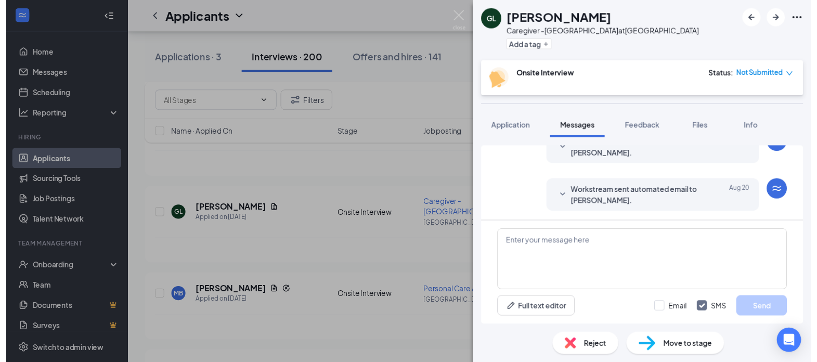
scroll to position [317, 0]
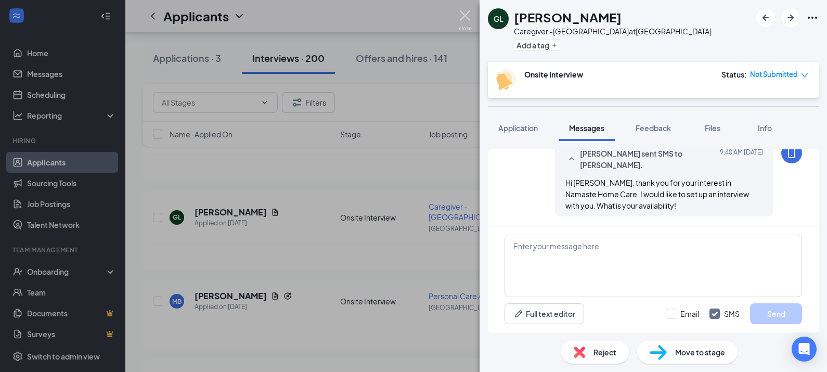
click at [466, 15] on img at bounding box center [465, 20] width 13 height 20
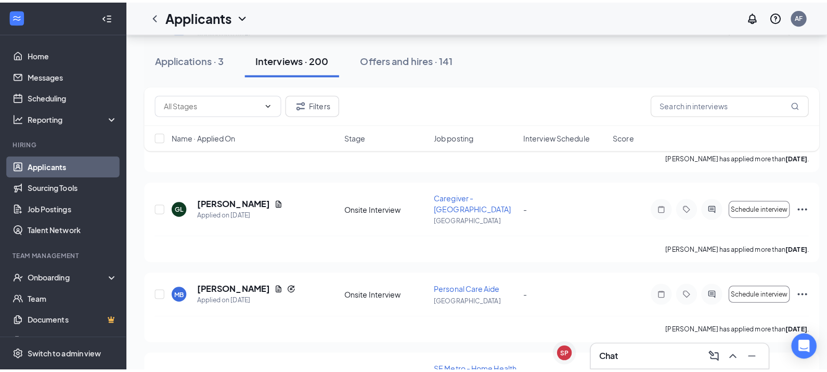
scroll to position [2500, 0]
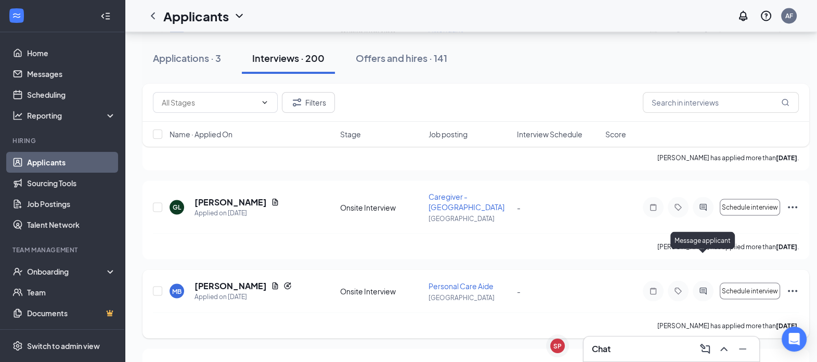
click at [701, 287] on icon "ActiveChat" at bounding box center [703, 291] width 12 height 8
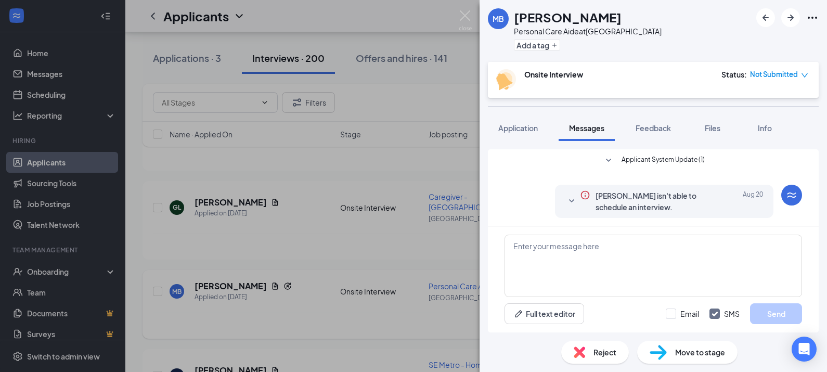
scroll to position [227, 0]
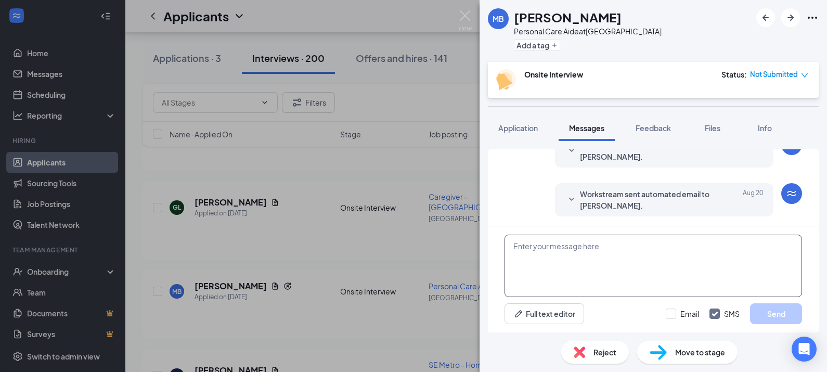
click at [625, 296] on textarea at bounding box center [652, 265] width 297 height 62
click at [723, 248] on textarea "Hi [PERSON_NAME]. Thank you for your interest in Namaste Home Care" at bounding box center [652, 265] width 297 height 62
click at [741, 247] on textarea "Hi [PERSON_NAME]. Thank you for your interest in Namaste Home Care." at bounding box center [652, 265] width 297 height 62
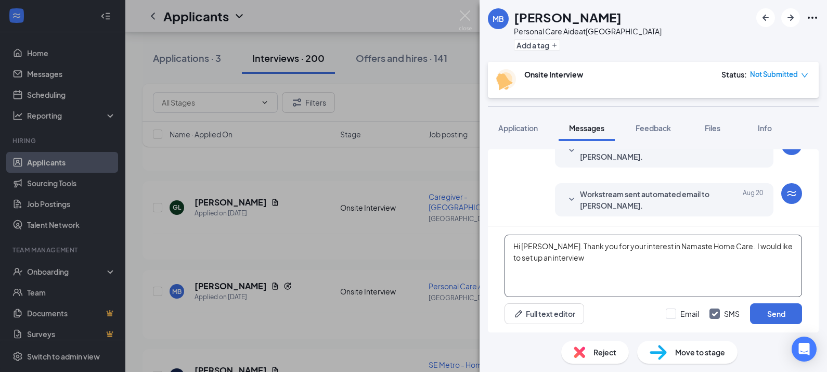
click at [552, 282] on textarea "Hi [PERSON_NAME]. Thank you for your interest in Namaste Home Care. I would ike…" at bounding box center [652, 265] width 297 height 62
click at [762, 245] on textarea "Hi [PERSON_NAME]. Thank you for your interest in Namaste Home Care. I would ike…" at bounding box center [652, 265] width 297 height 62
click at [621, 263] on textarea "Hi [PERSON_NAME]. Thank you for your interest in Namaste Home Care. I would lik…" at bounding box center [652, 265] width 297 height 62
type textarea "Hi [PERSON_NAME]. Thank you for your interest in Namaste Home Care. I would lik…"
click at [772, 309] on button "Send" at bounding box center [776, 313] width 52 height 21
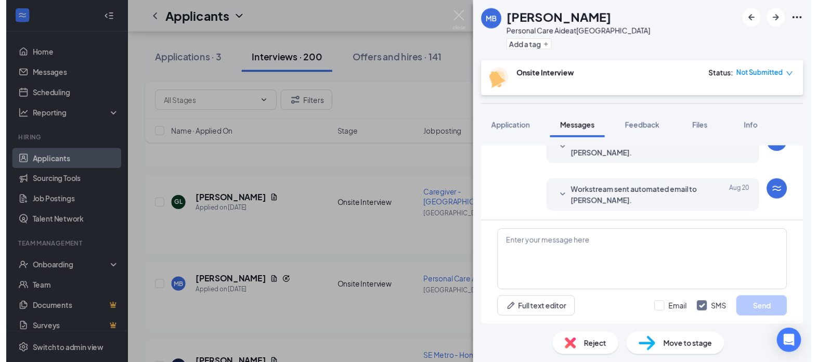
scroll to position [317, 0]
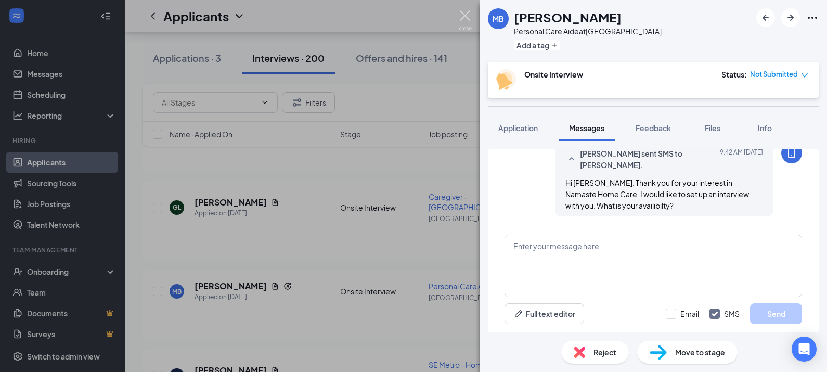
click at [461, 17] on img at bounding box center [465, 20] width 13 height 20
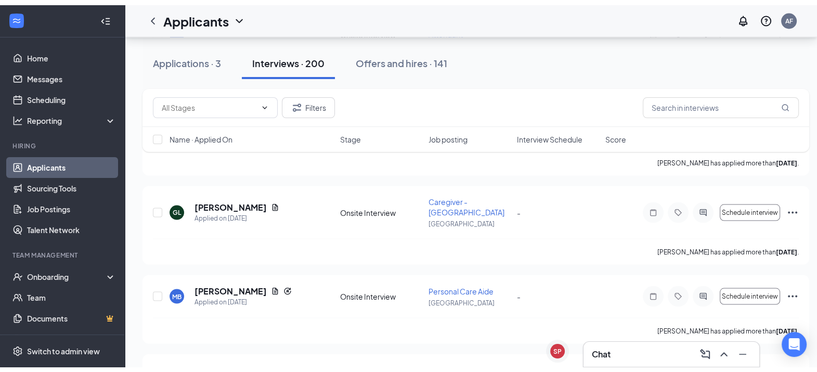
scroll to position [2500, 0]
